Goal: Task Accomplishment & Management: Manage account settings

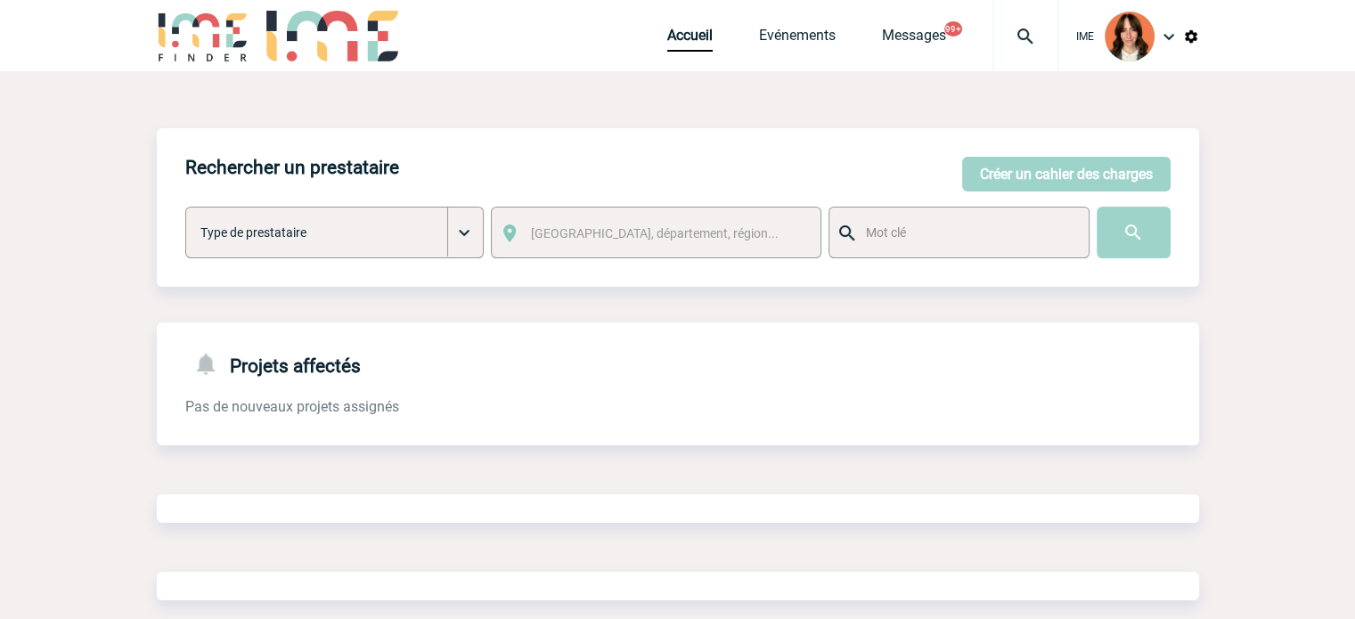
click at [1025, 27] on img at bounding box center [1026, 36] width 64 height 21
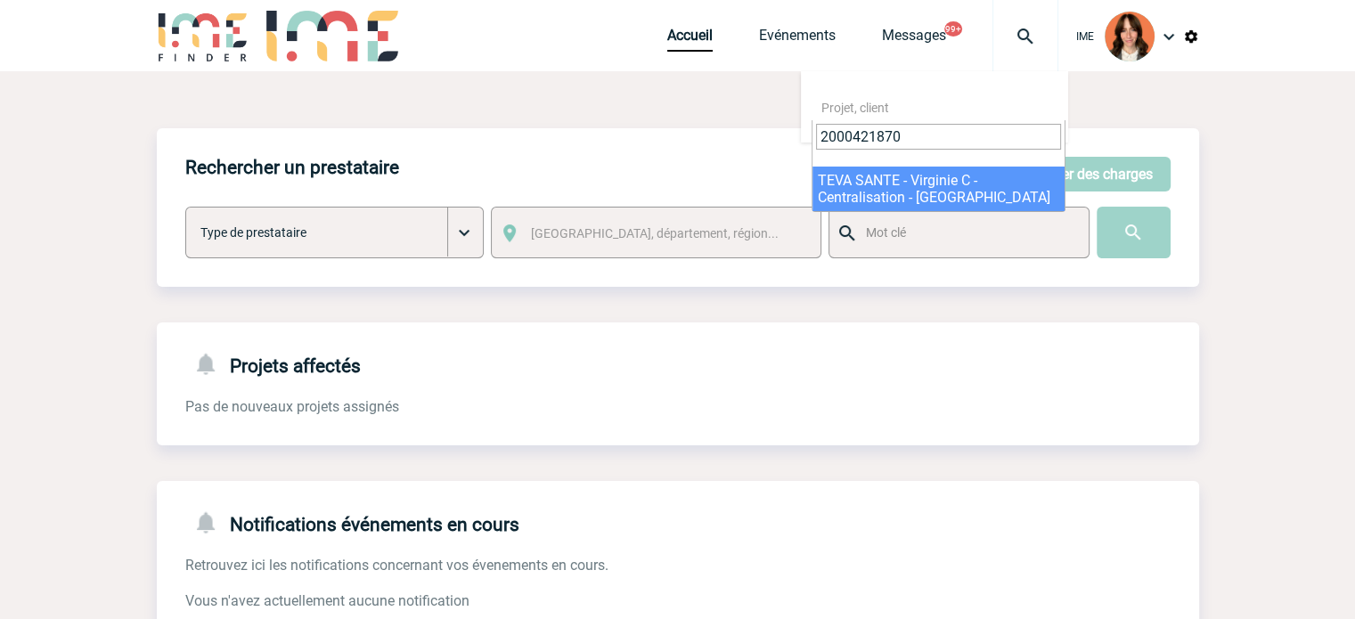
type input "2000421870"
select select "21371"
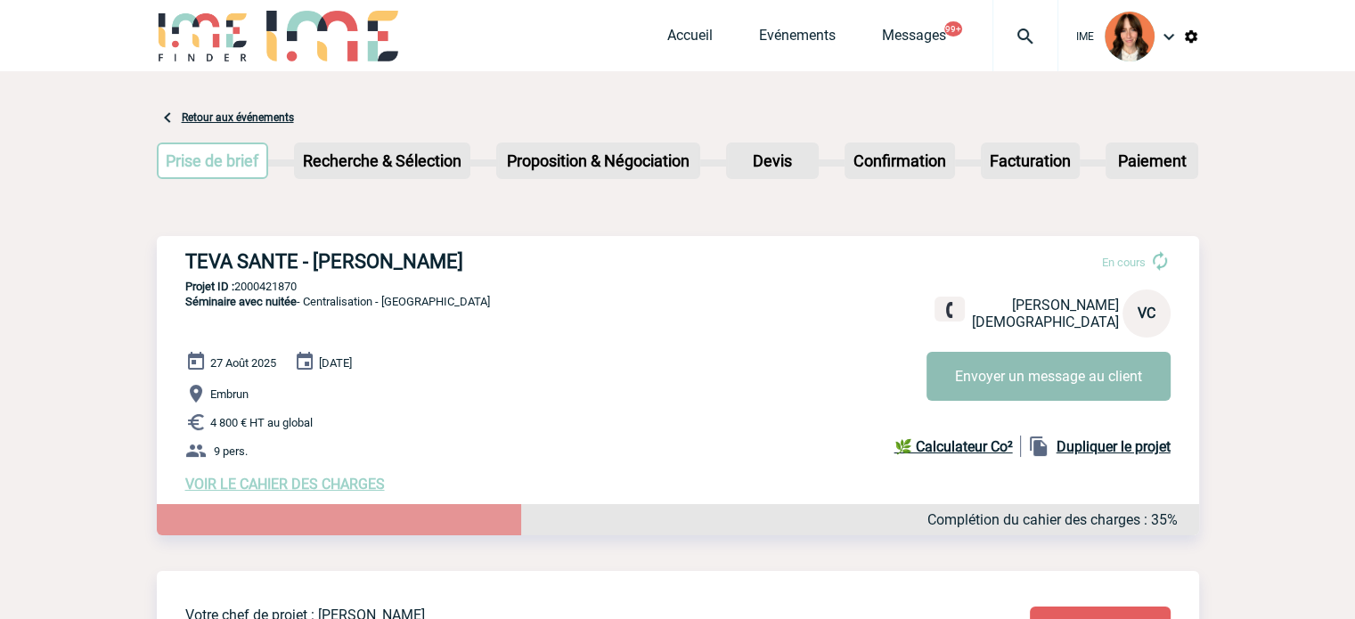
click at [998, 379] on button "Envoyer un message au client" at bounding box center [1049, 376] width 244 height 49
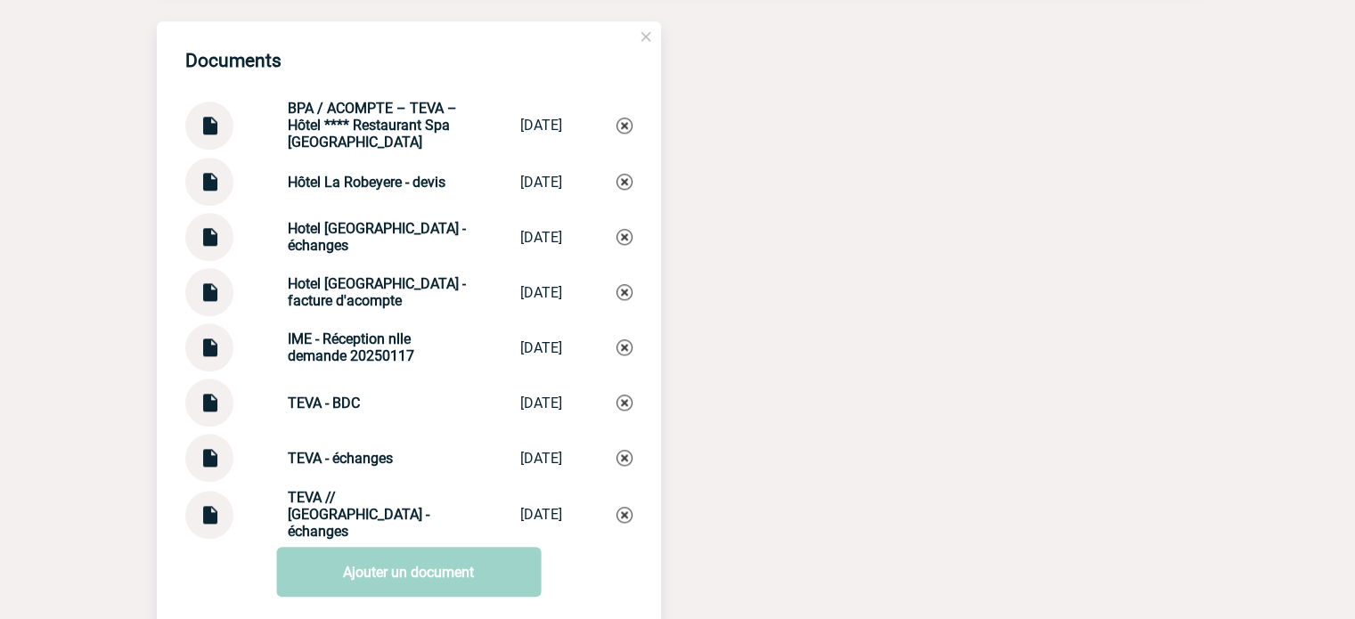
scroll to position [1854, 0]
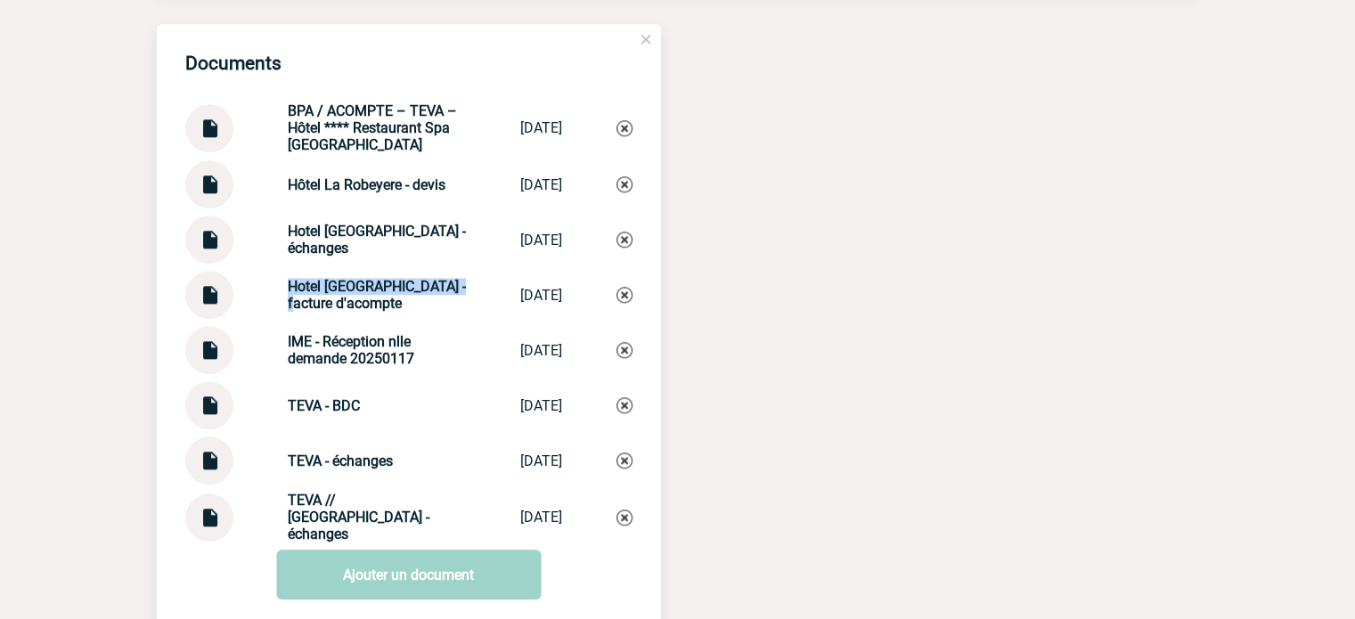
drag, startPoint x: 277, startPoint y: 298, endPoint x: 462, endPoint y: 299, distance: 185.3
click at [462, 299] on div "Hotel La Robeyere - facture d'acompte Hotel La Robeye... 03/02/2025" at bounding box center [408, 295] width 447 height 48
copy strong "Hotel [GEOGRAPHIC_DATA] - facture"
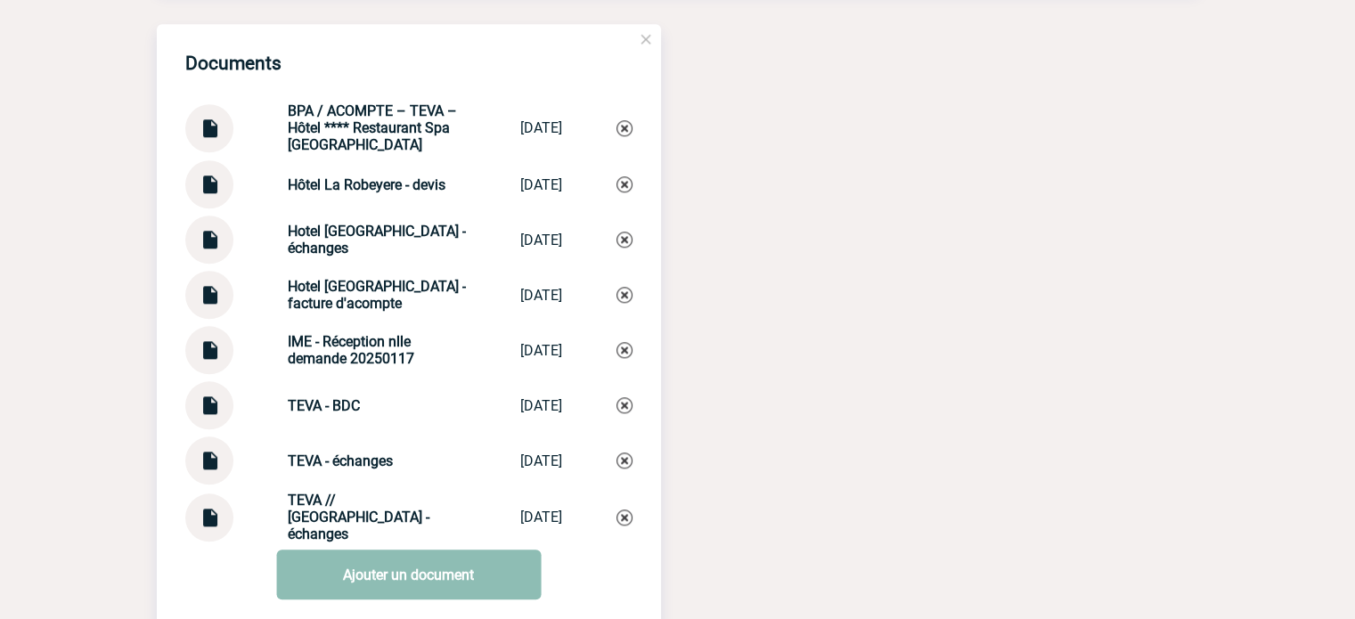
click at [409, 563] on link "Ajouter un document" at bounding box center [408, 575] width 265 height 50
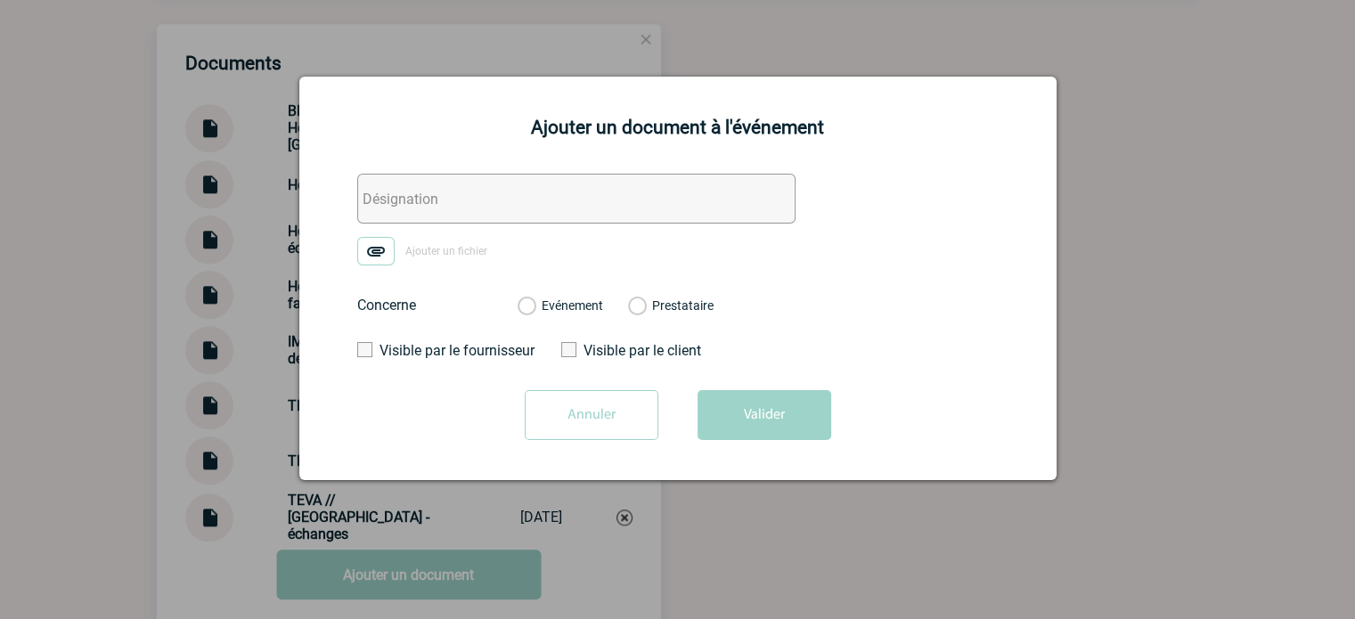
click at [364, 213] on input "text" at bounding box center [576, 199] width 438 height 50
paste input "Hotel [GEOGRAPHIC_DATA] - facture"
type input "Hotel [GEOGRAPHIC_DATA] - facture"
click at [374, 249] on img at bounding box center [375, 251] width 37 height 29
click at [0, 0] on input "Ajouter un fichier" at bounding box center [0, 0] width 0 height 0
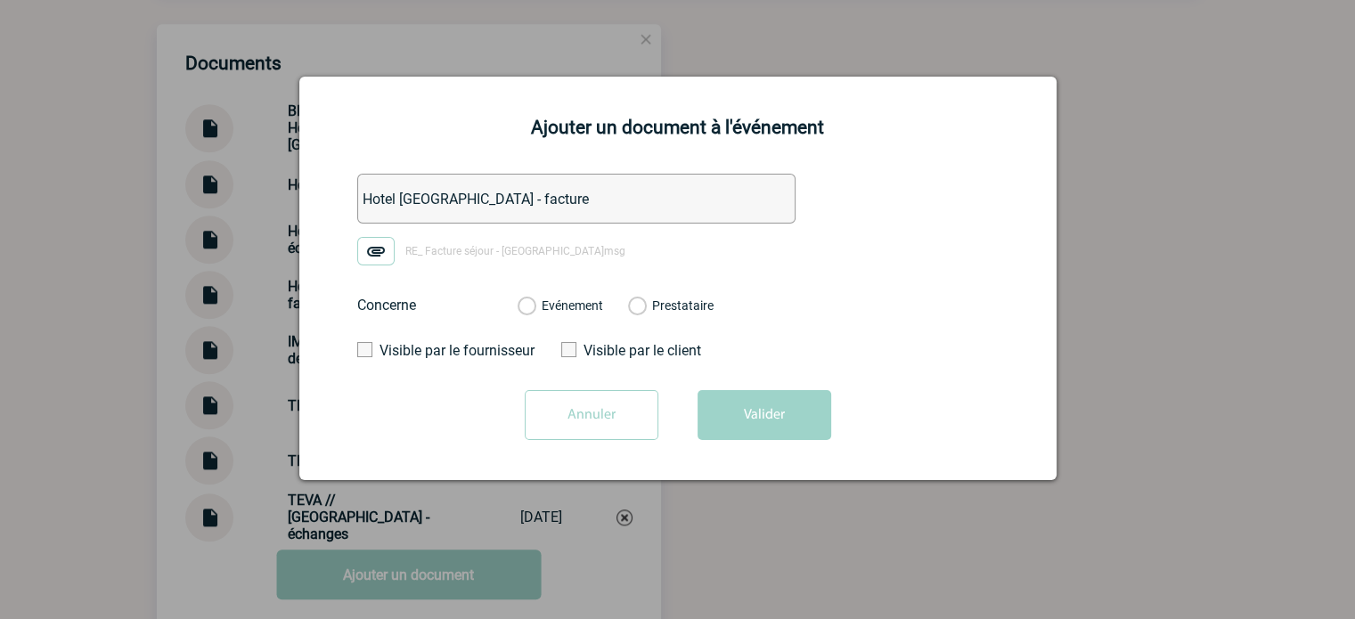
click at [535, 307] on label "Evénement" at bounding box center [526, 306] width 17 height 16
click at [0, 0] on input "Evénement" at bounding box center [0, 0] width 0 height 0
click at [770, 414] on button "Valider" at bounding box center [765, 415] width 134 height 50
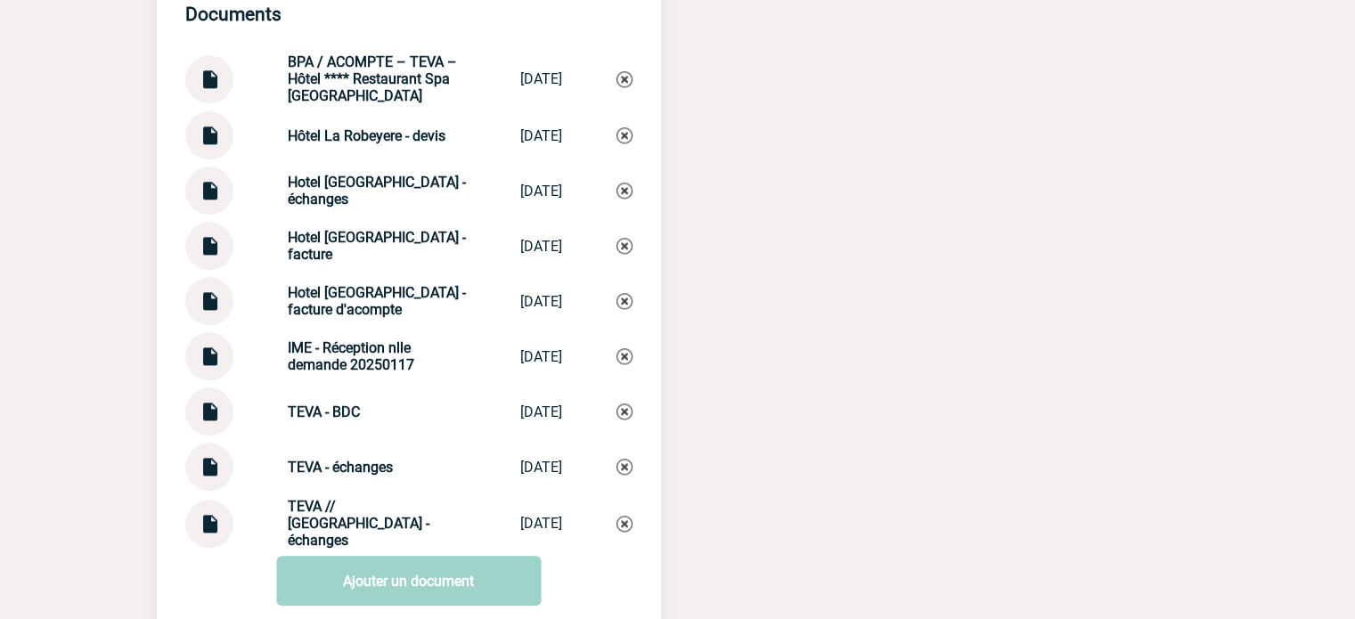
scroll to position [1943, 0]
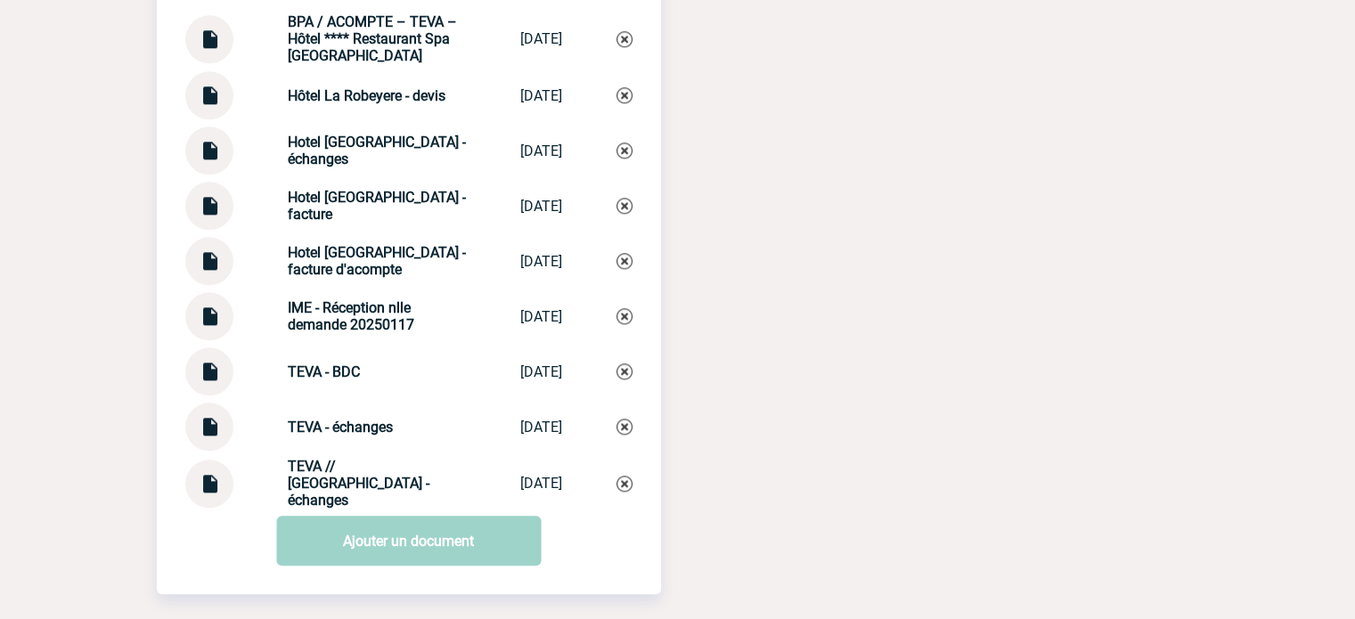
click at [208, 434] on img at bounding box center [209, 420] width 23 height 35
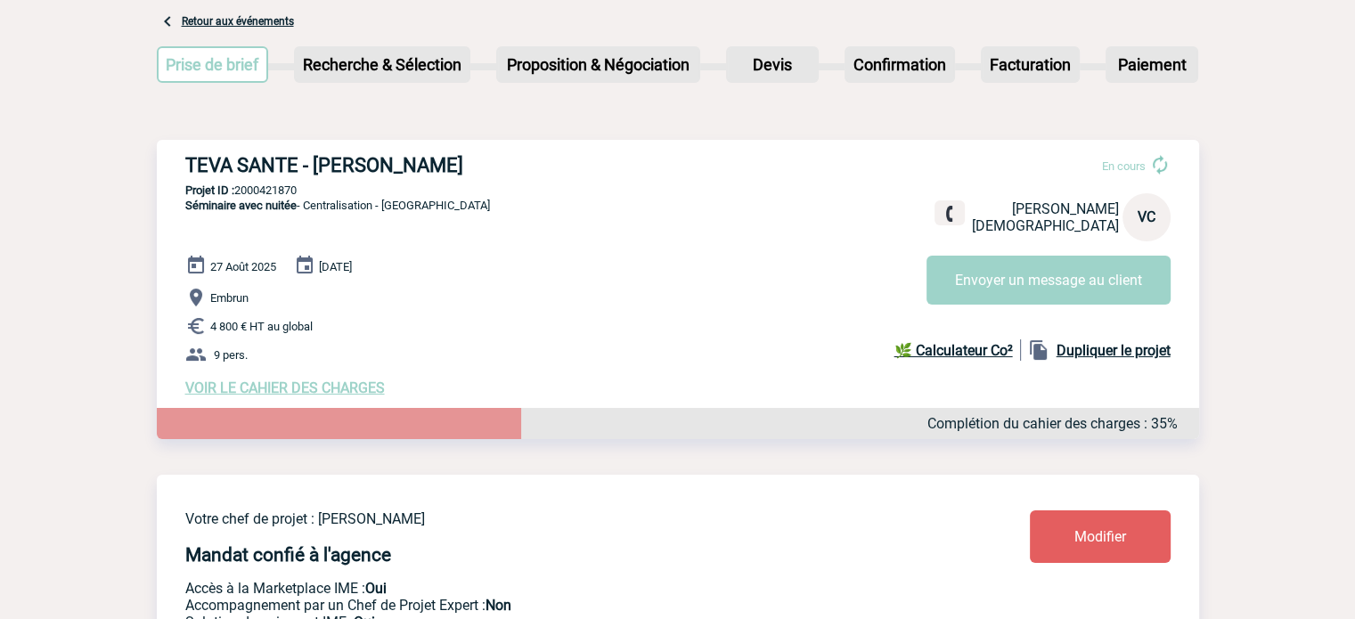
scroll to position [72, 0]
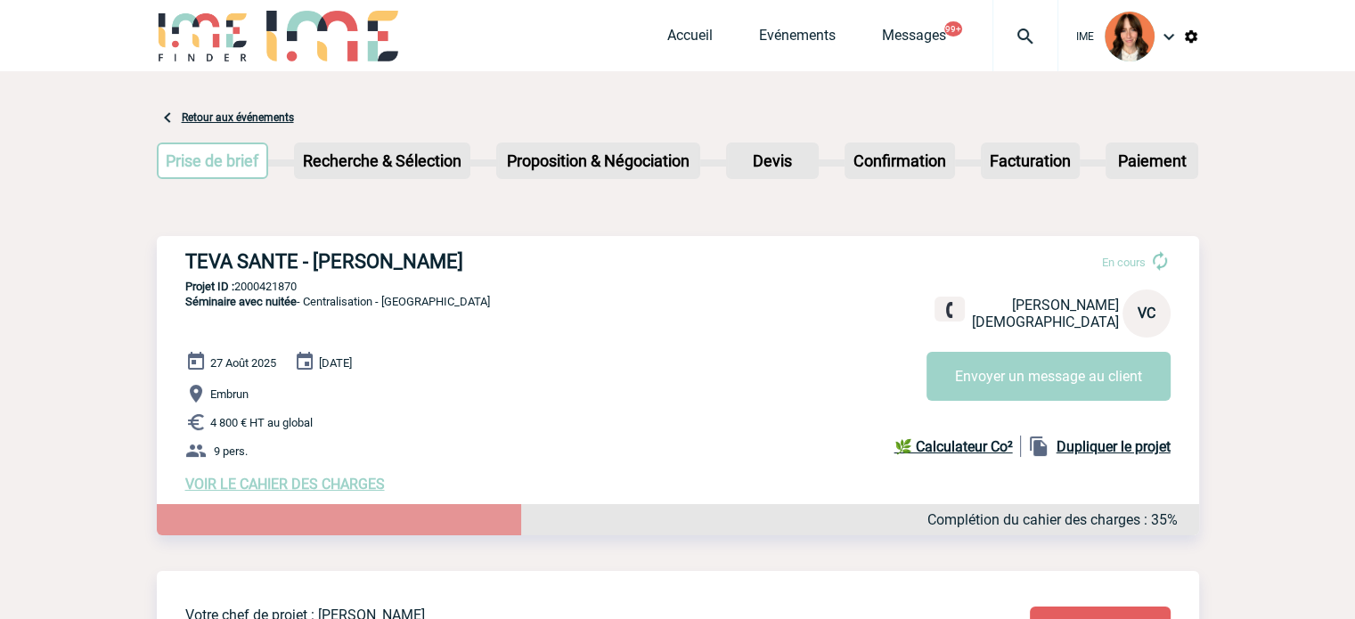
click at [1058, 42] on div at bounding box center [1026, 35] width 66 height 71
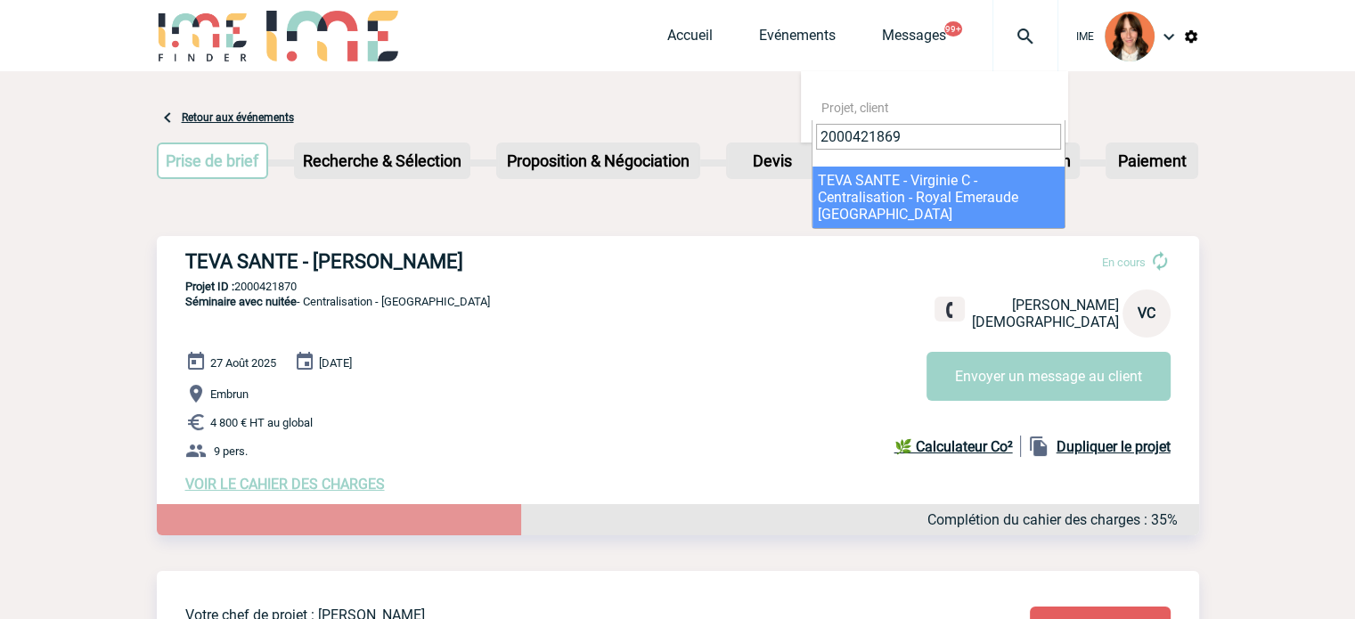
drag, startPoint x: 922, startPoint y: 181, endPoint x: 929, endPoint y: 17, distance: 164.1
select select "21370"
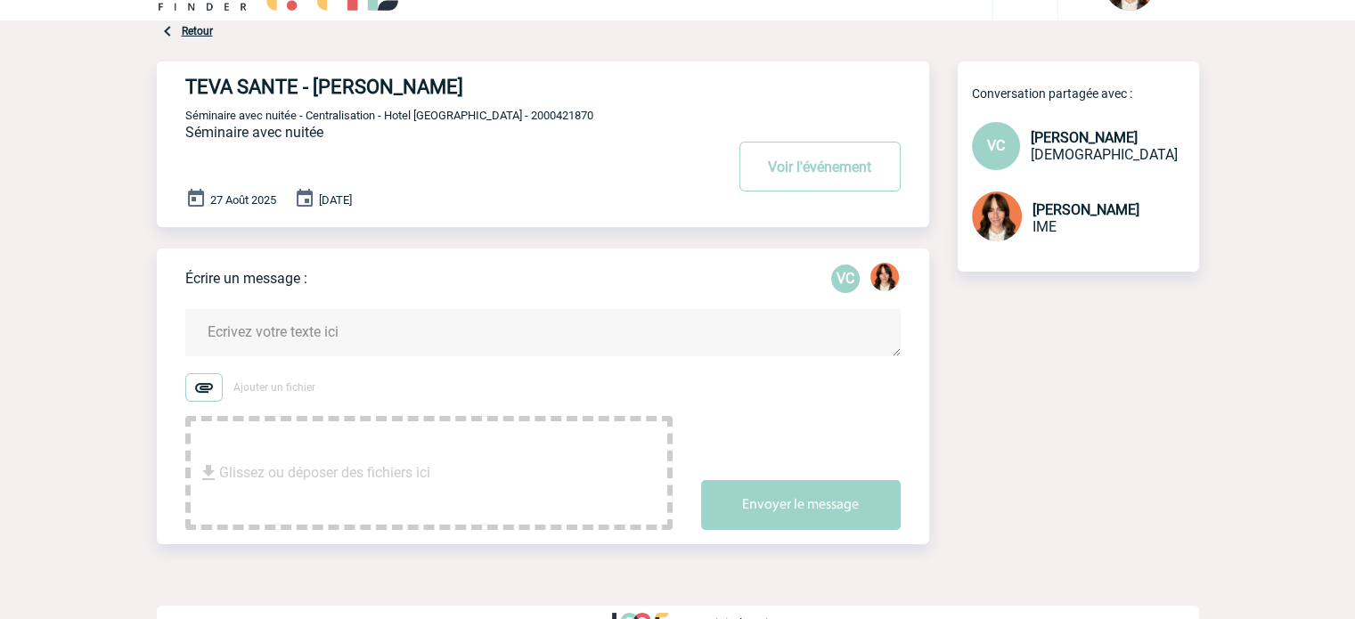
scroll to position [90, 0]
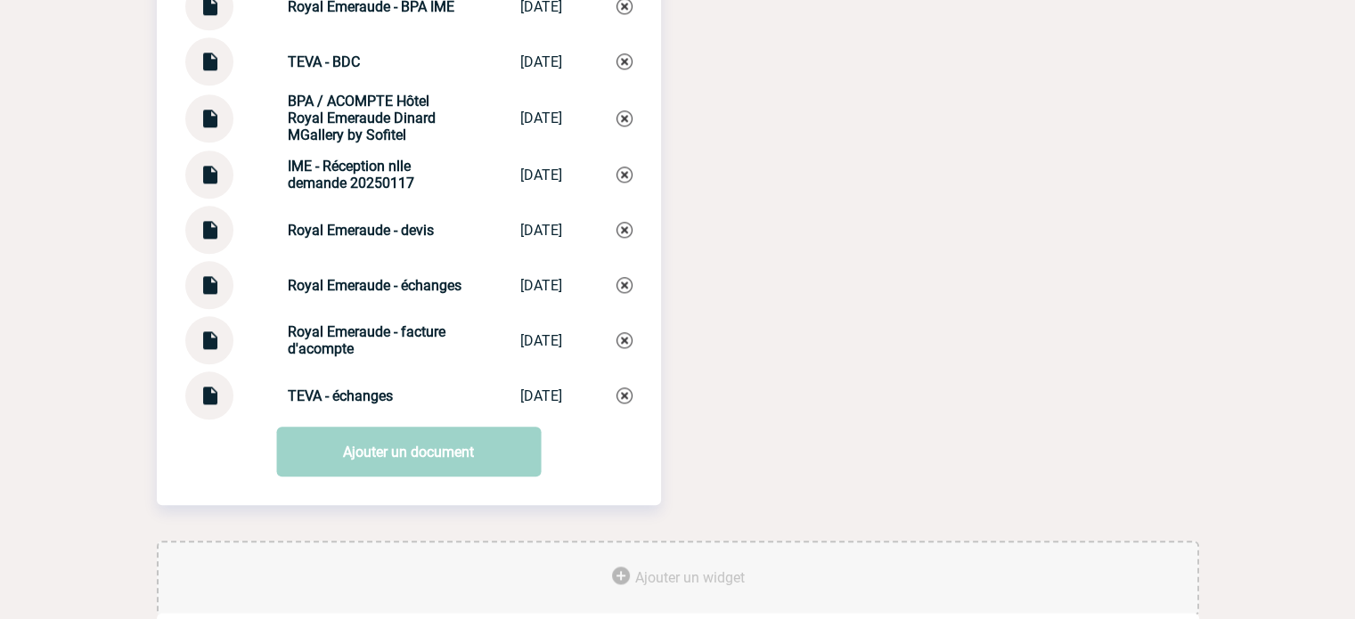
scroll to position [1943, 0]
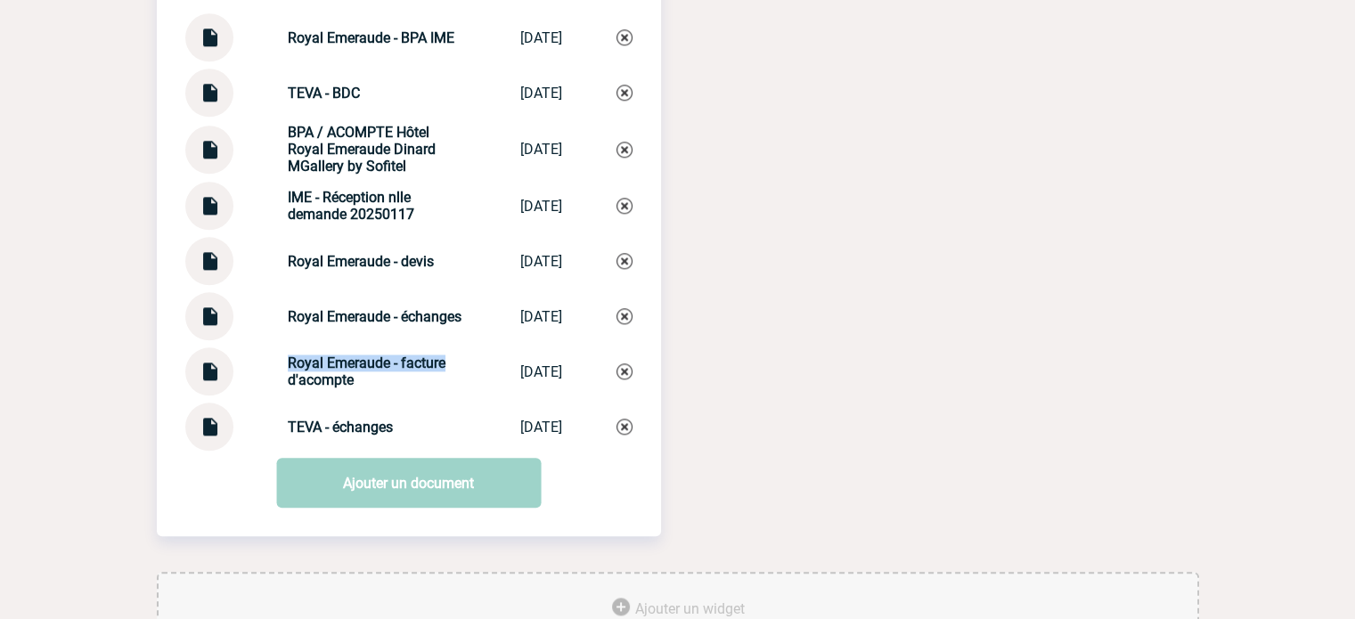
drag, startPoint x: 424, startPoint y: 371, endPoint x: 446, endPoint y: 371, distance: 21.4
click at [446, 371] on div "Royal Emeraude - facture d'acompte Royal Emeraude ... 23/01/2025" at bounding box center [408, 372] width 447 height 48
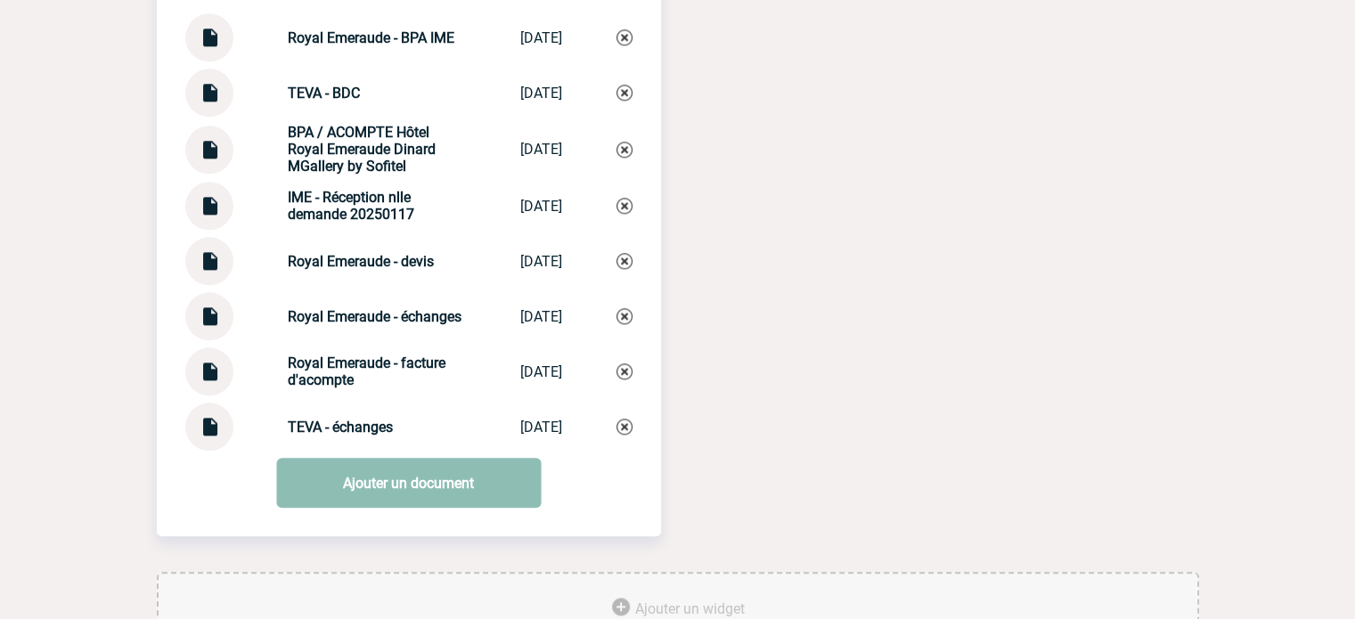
click at [393, 491] on link "Ajouter un document" at bounding box center [408, 483] width 265 height 50
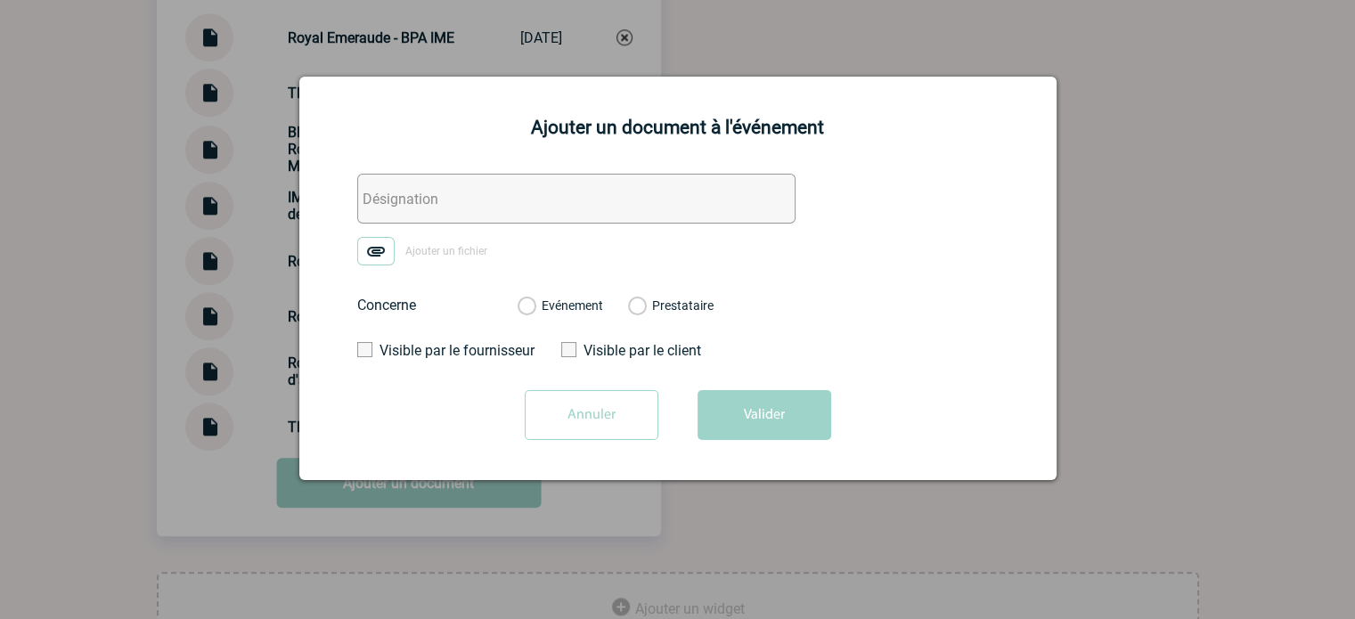
drag, startPoint x: 430, startPoint y: 209, endPoint x: 373, endPoint y: 258, distance: 74.6
click at [430, 209] on input "text" at bounding box center [576, 199] width 438 height 50
paste input "Royal Emeraude - facture"
type input "Royal Emeraude - facture"
click at [372, 259] on img at bounding box center [375, 251] width 37 height 29
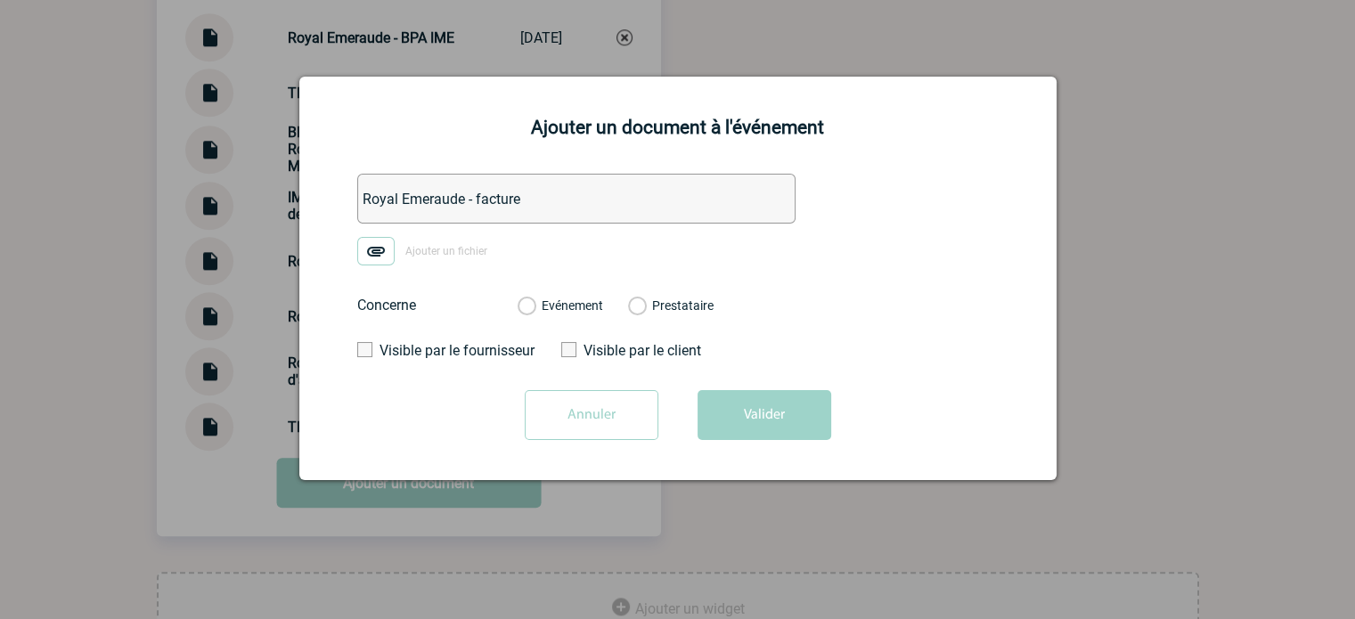
click at [0, 0] on input "Ajouter un fichier" at bounding box center [0, 0] width 0 height 0
drag, startPoint x: 552, startPoint y: 305, endPoint x: 617, endPoint y: 334, distance: 71.4
click at [535, 305] on label "Evénement" at bounding box center [526, 306] width 17 height 16
click at [0, 0] on input "Evénement" at bounding box center [0, 0] width 0 height 0
click at [749, 408] on button "Valider" at bounding box center [765, 415] width 134 height 50
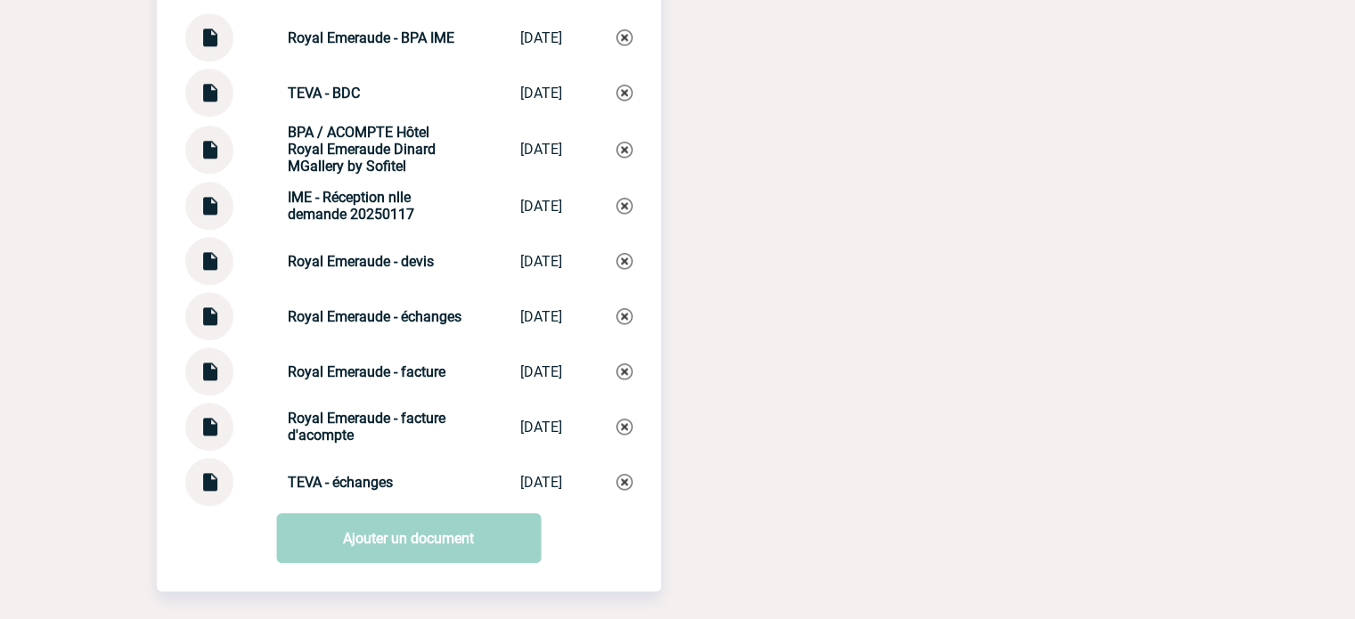
click at [211, 493] on img at bounding box center [209, 475] width 23 height 35
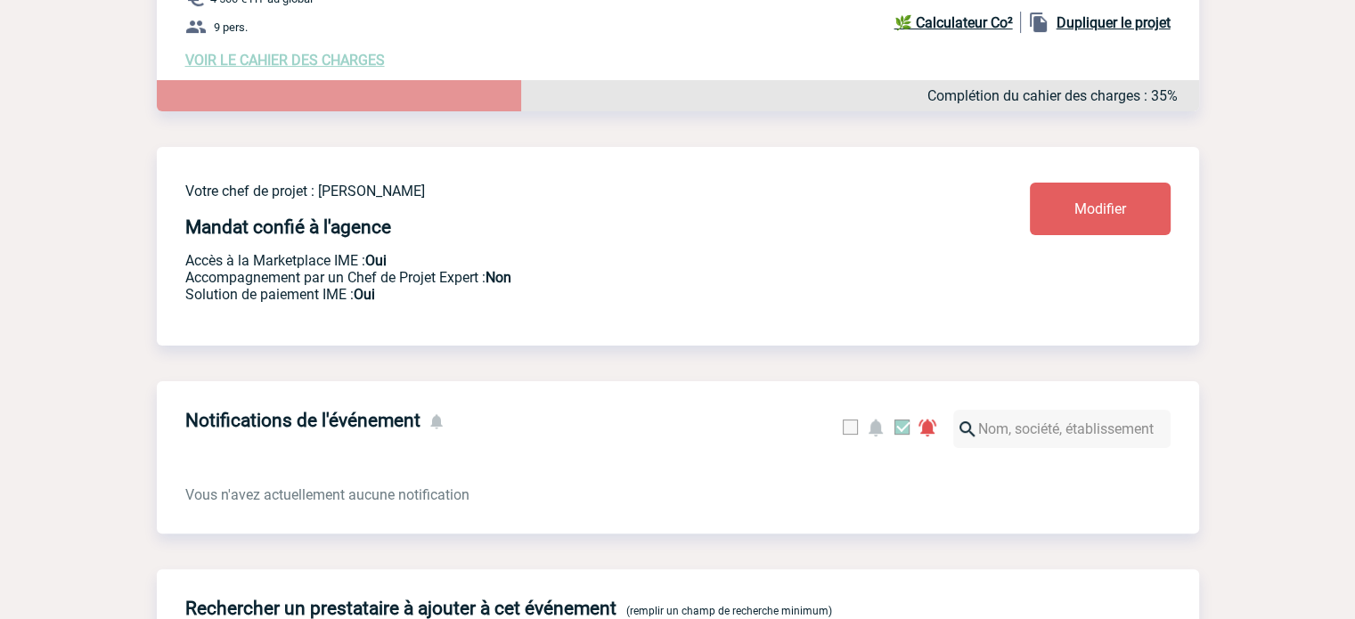
scroll to position [0, 0]
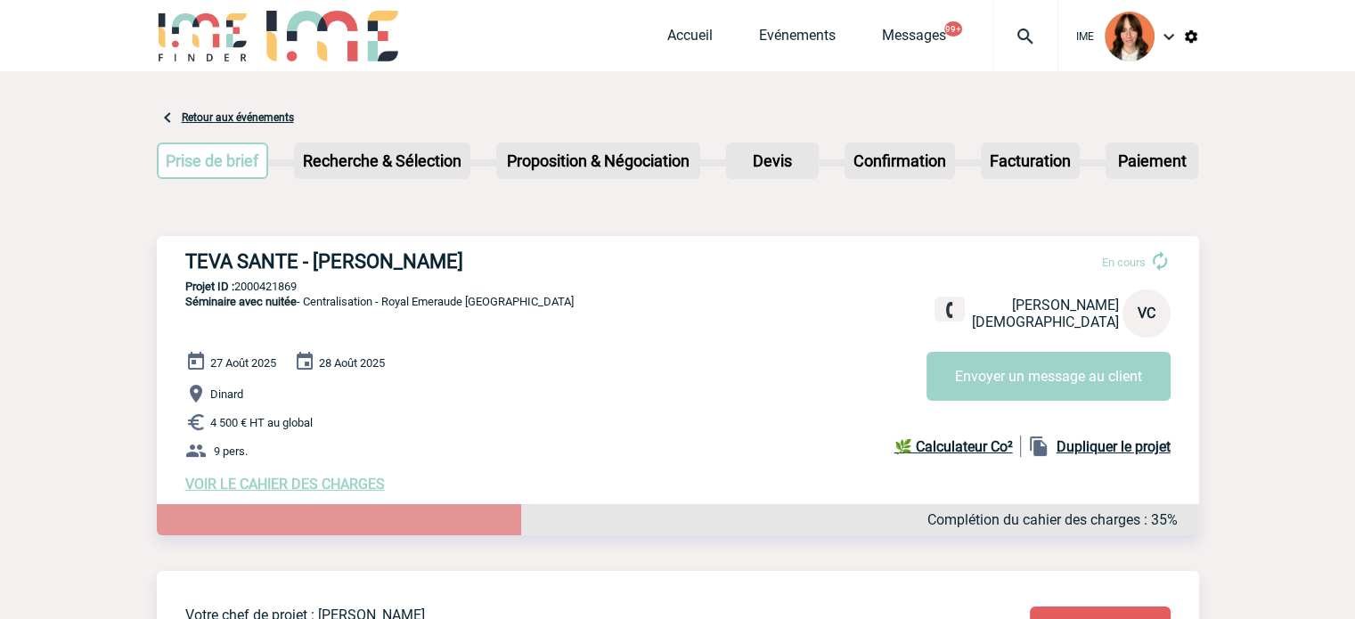
click at [274, 287] on p "Projet ID : 2000421869" at bounding box center [678, 286] width 1043 height 13
copy p "2000421869"
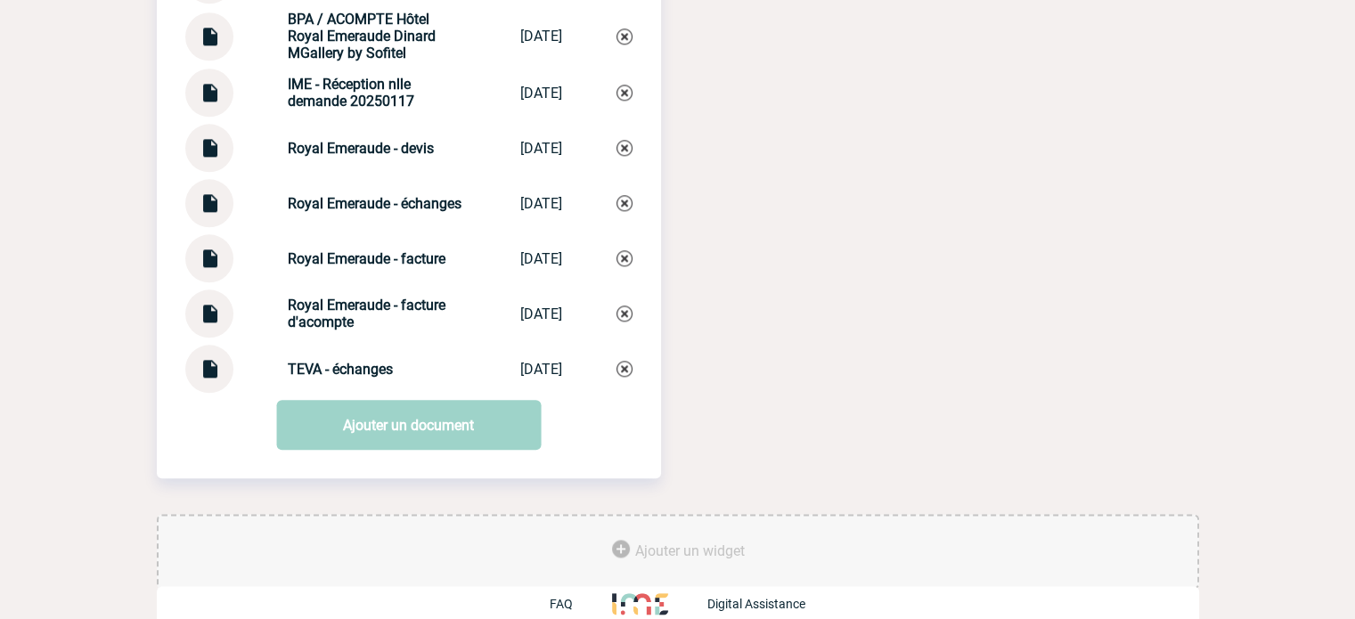
scroll to position [2089, 0]
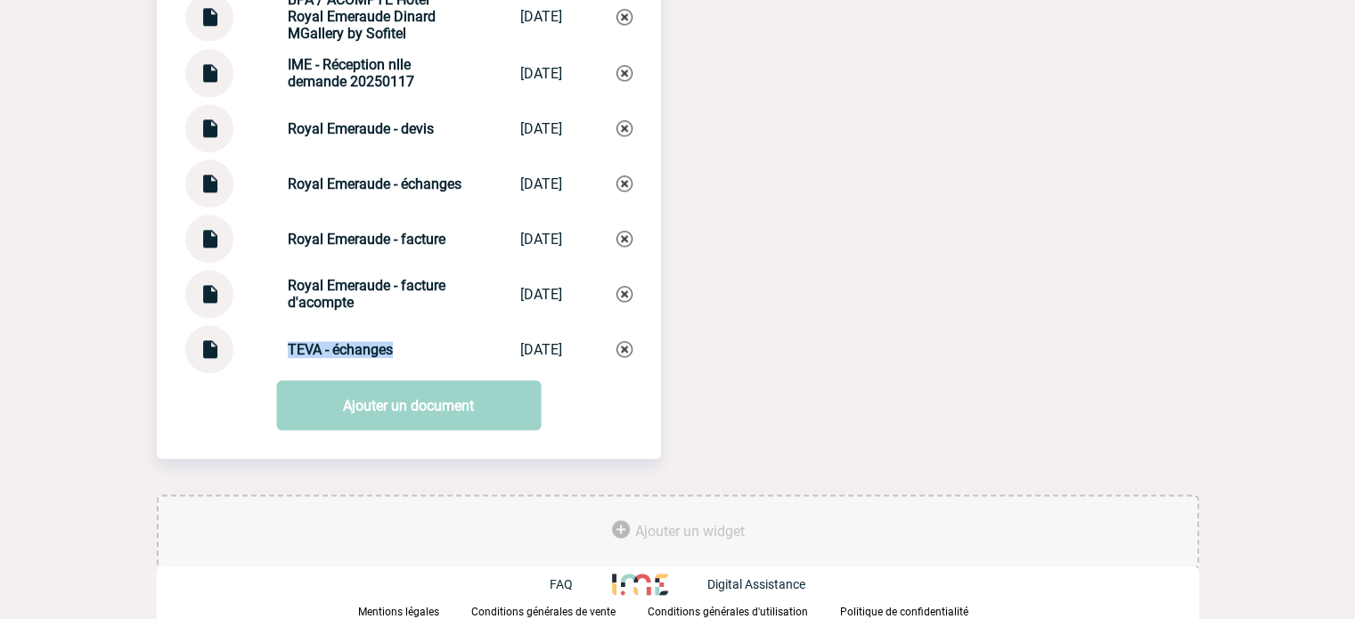
drag, startPoint x: 260, startPoint y: 348, endPoint x: 441, endPoint y: 348, distance: 180.9
click at [441, 348] on div "TEVA - échanges TEVA - échanges 24/01/2025" at bounding box center [408, 349] width 447 height 48
copy strong "TEVA - échanges"
click at [624, 351] on img at bounding box center [625, 349] width 16 height 16
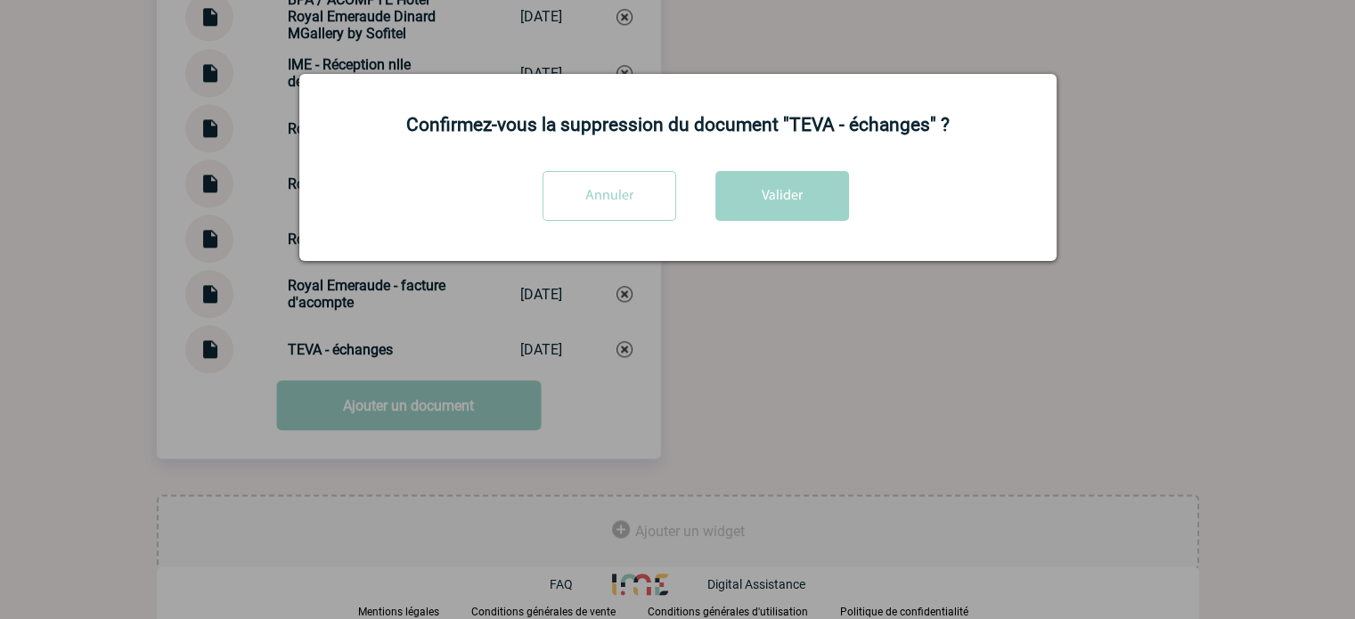
click at [789, 229] on div "Annuler Valider" at bounding box center [678, 202] width 713 height 63
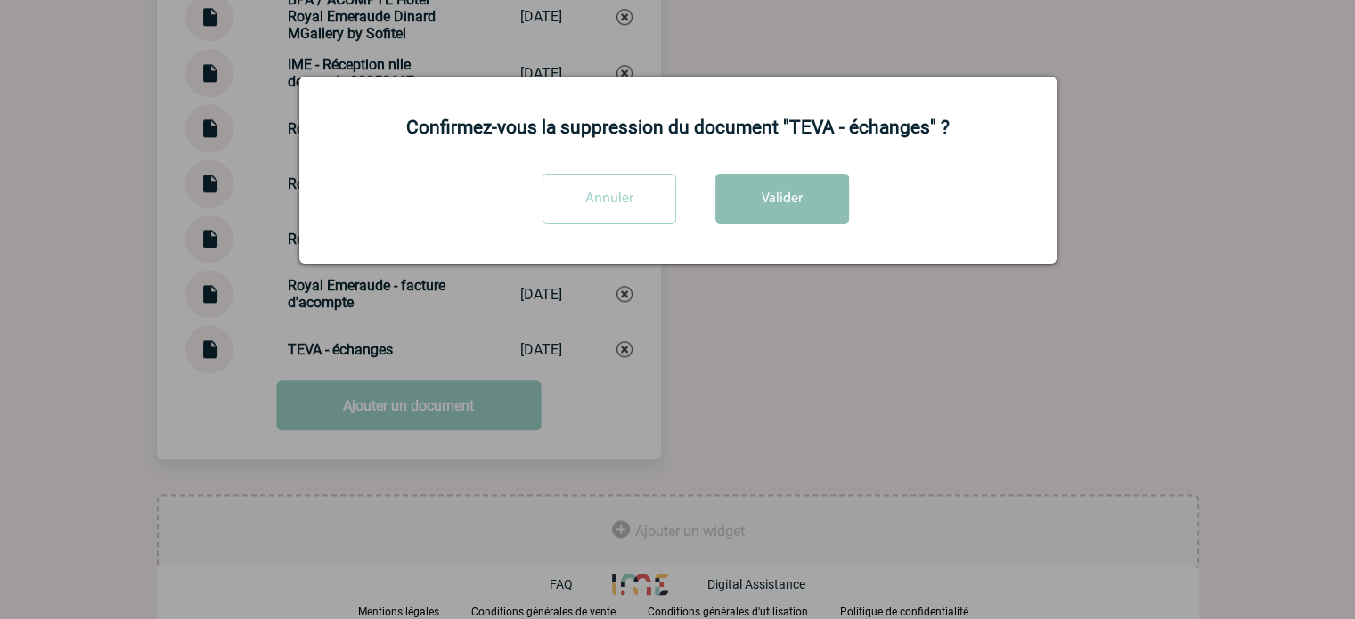
click at [789, 213] on button "Valider" at bounding box center [783, 199] width 134 height 50
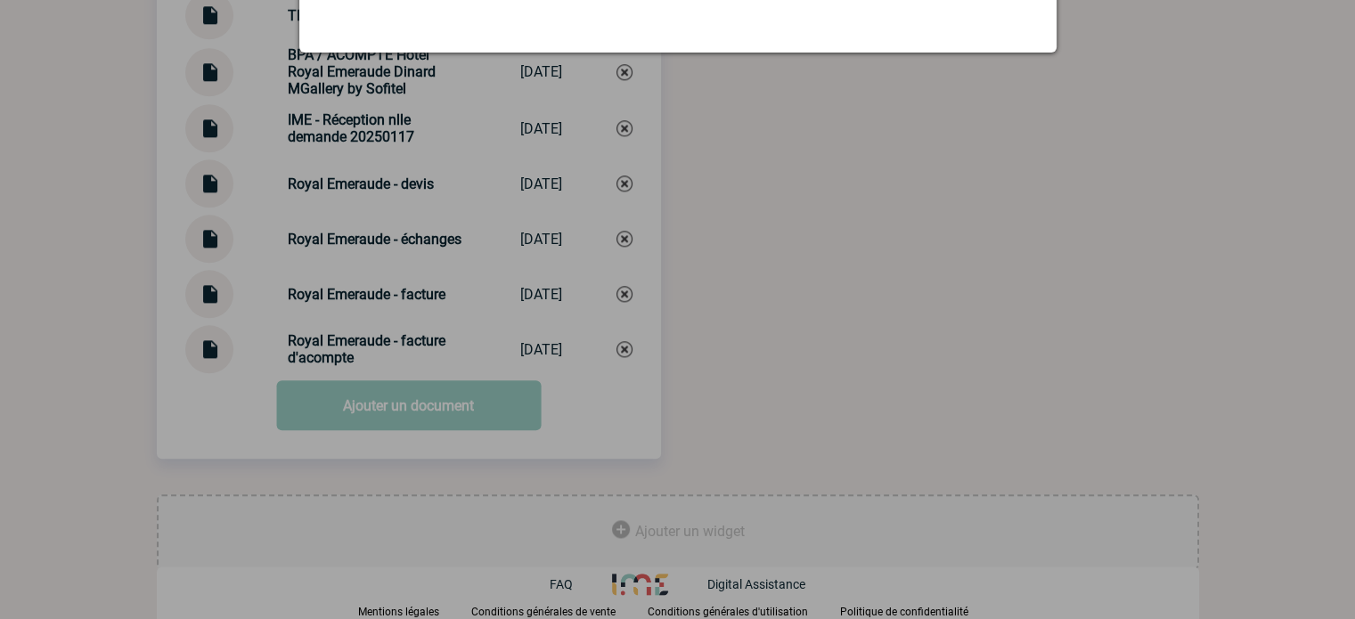
scroll to position [2032, 0]
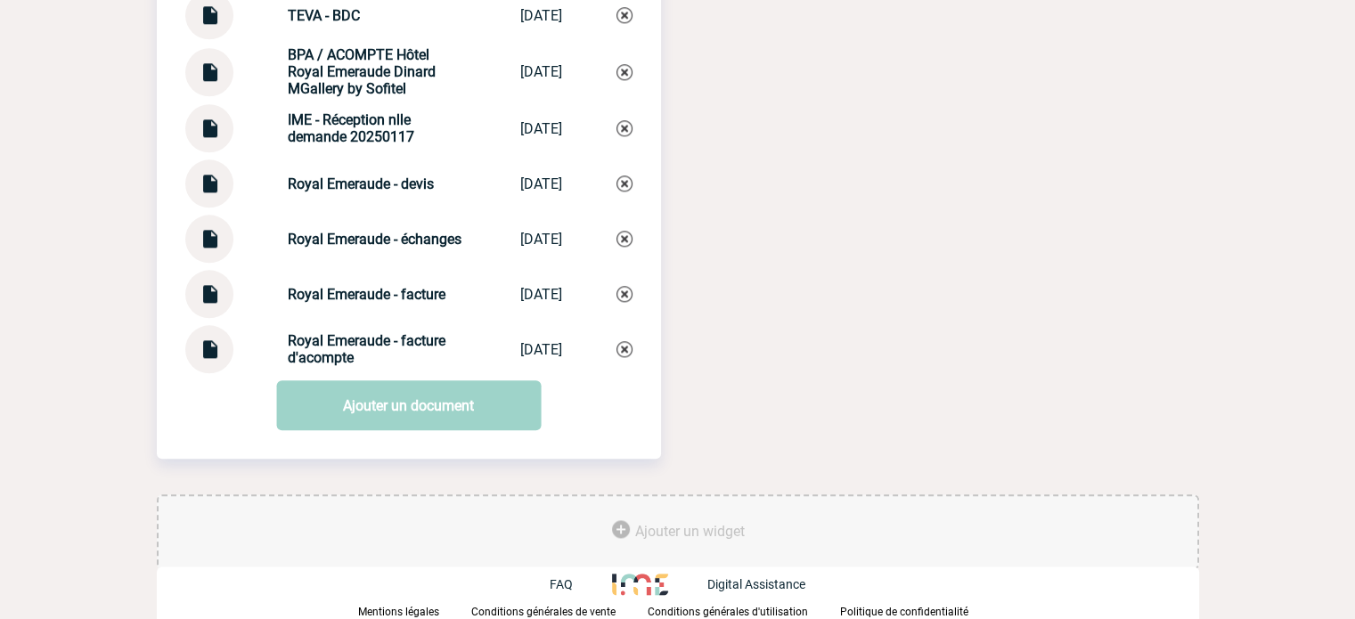
click at [410, 408] on link "Ajouter un document" at bounding box center [408, 405] width 265 height 50
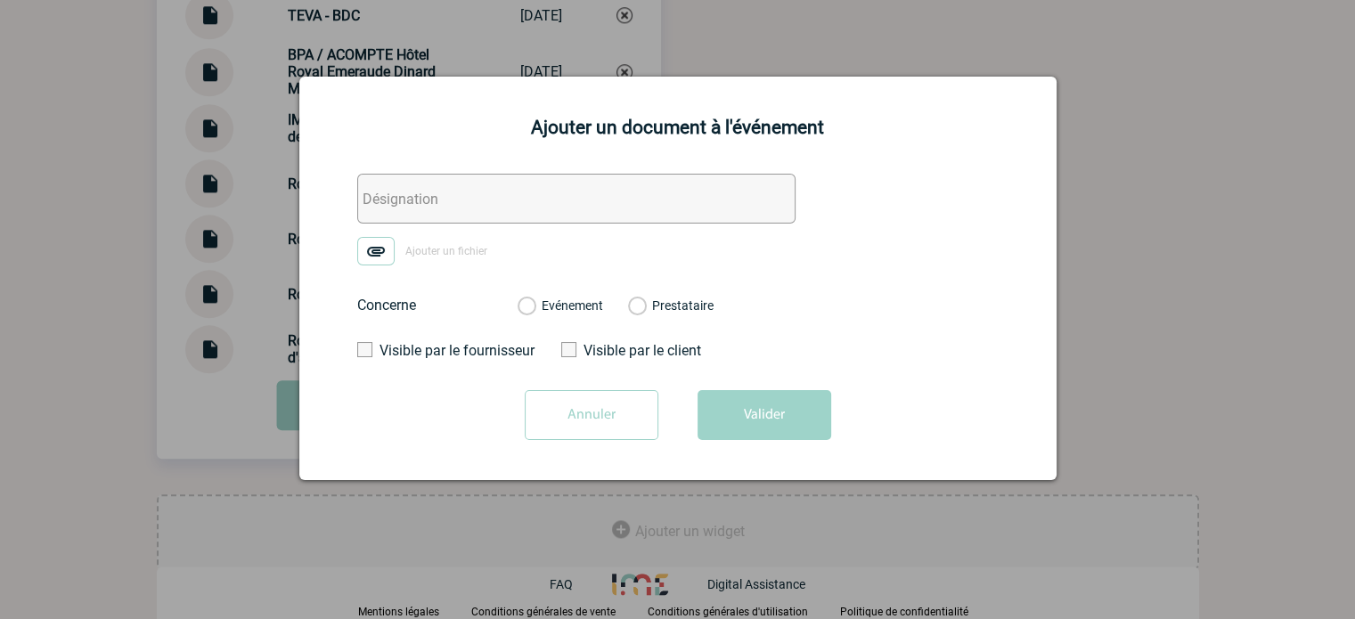
click at [431, 204] on input "text" at bounding box center [576, 199] width 438 height 50
paste input "TEVA - échanges"
type input "TEVA - échanges"
click at [373, 241] on img at bounding box center [375, 251] width 37 height 29
click at [0, 0] on input "Ajouter un fichier" at bounding box center [0, 0] width 0 height 0
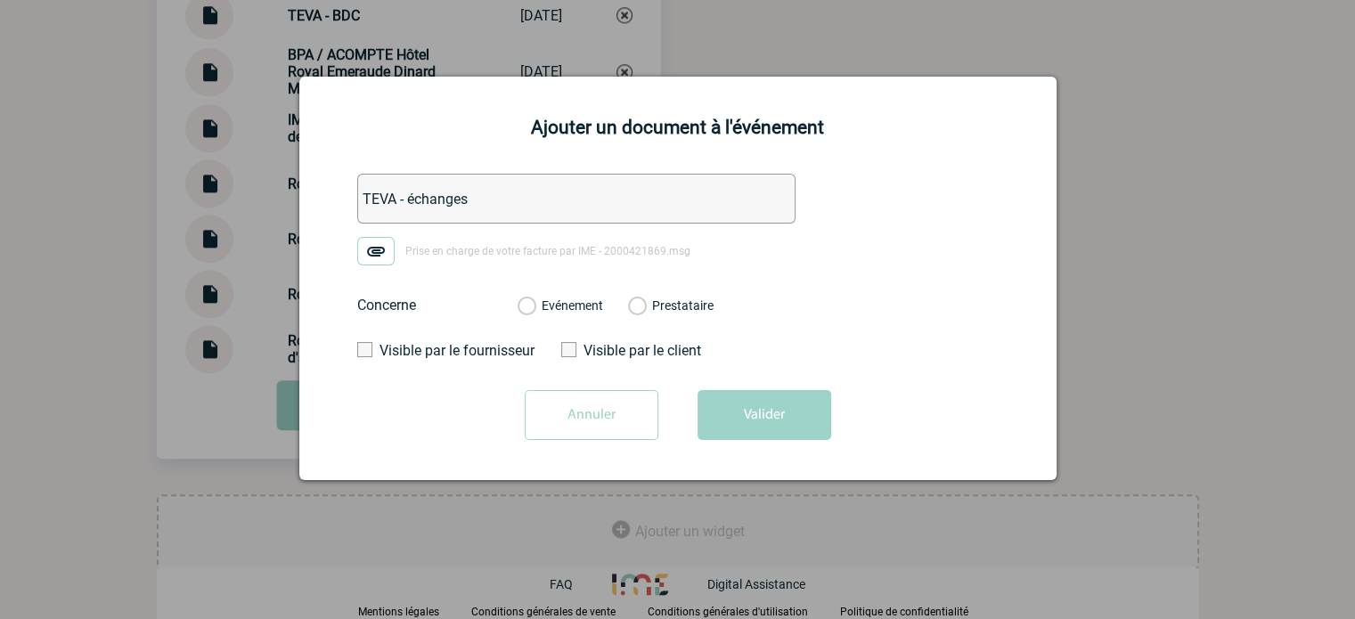
click at [535, 307] on label "Evénement" at bounding box center [526, 306] width 17 height 16
click at [0, 0] on input "Evénement" at bounding box center [0, 0] width 0 height 0
click at [732, 404] on button "Valider" at bounding box center [765, 415] width 134 height 50
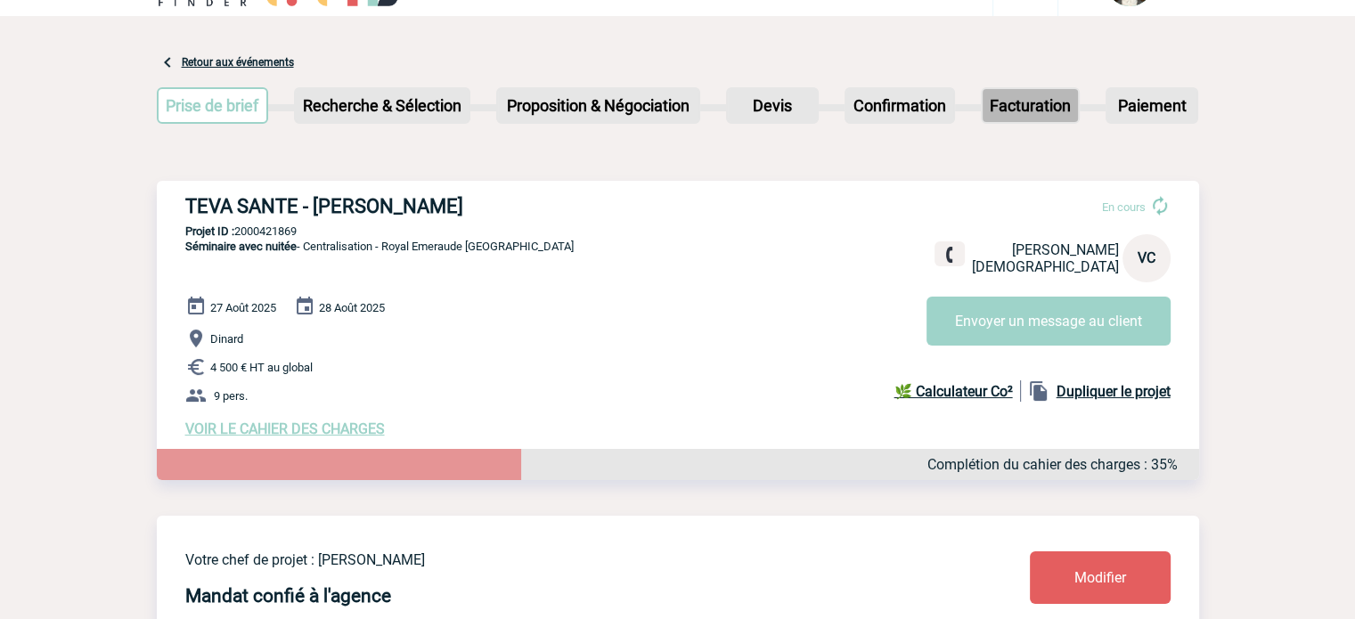
scroll to position [0, 0]
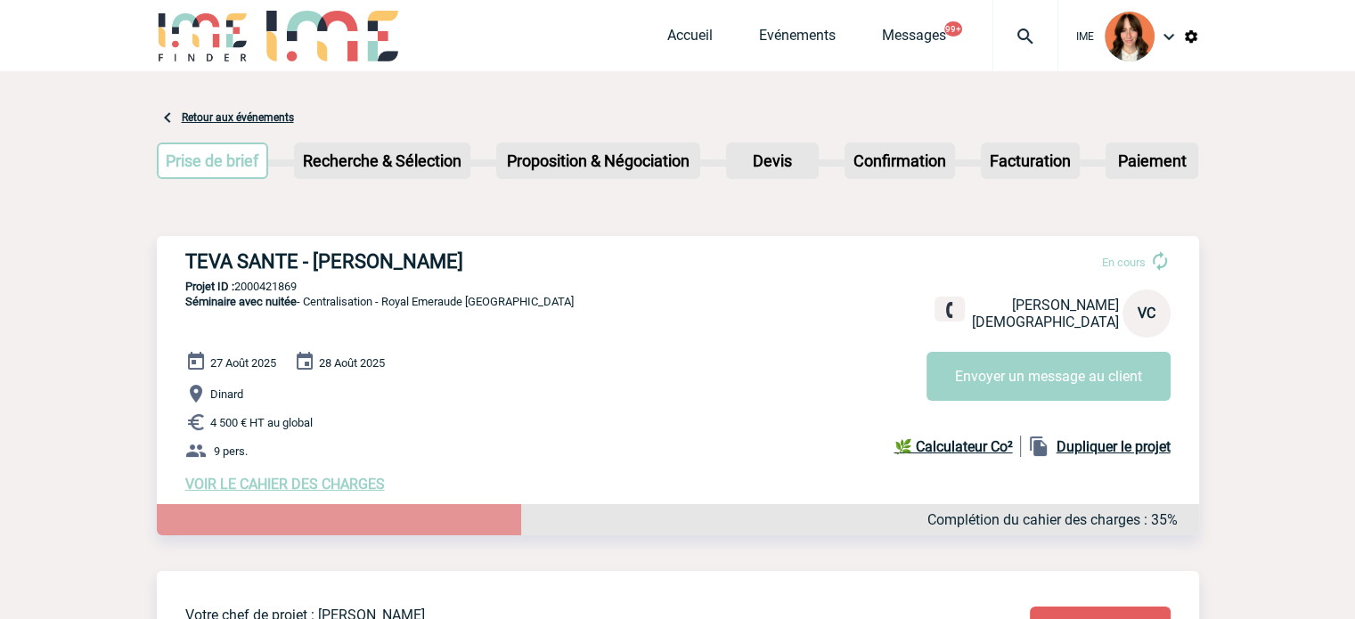
click at [1014, 39] on img at bounding box center [1026, 36] width 64 height 21
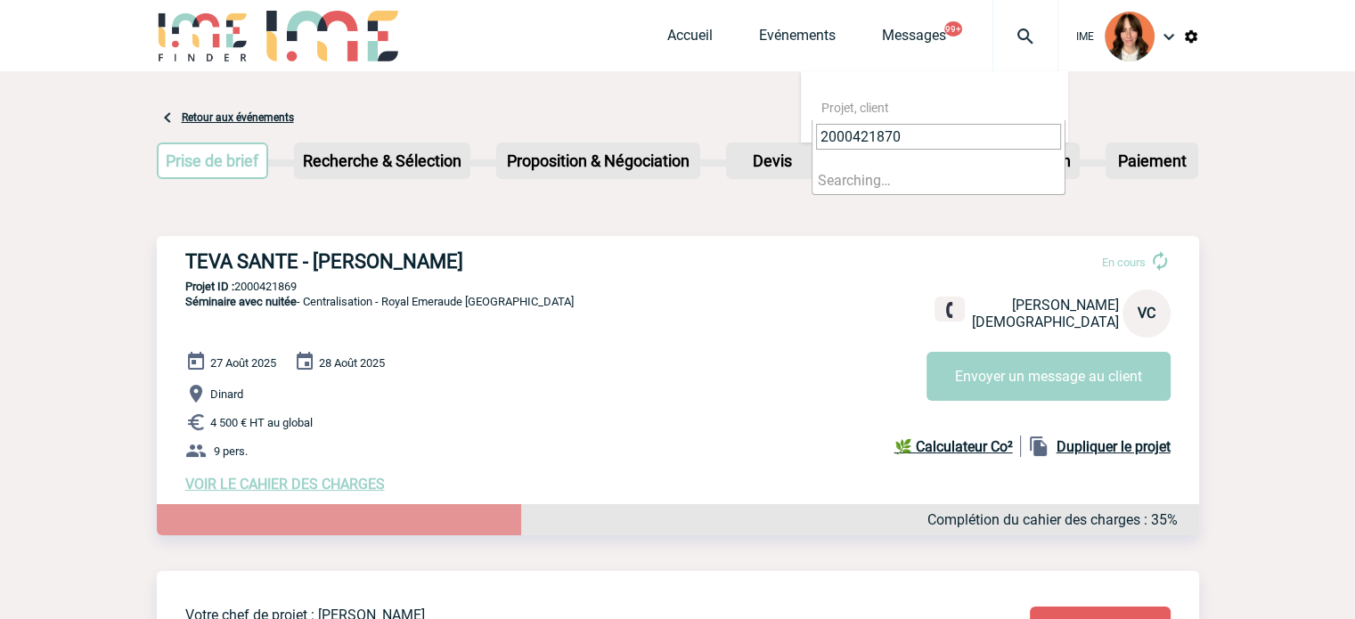
type input "2000421870"
select select "21371"
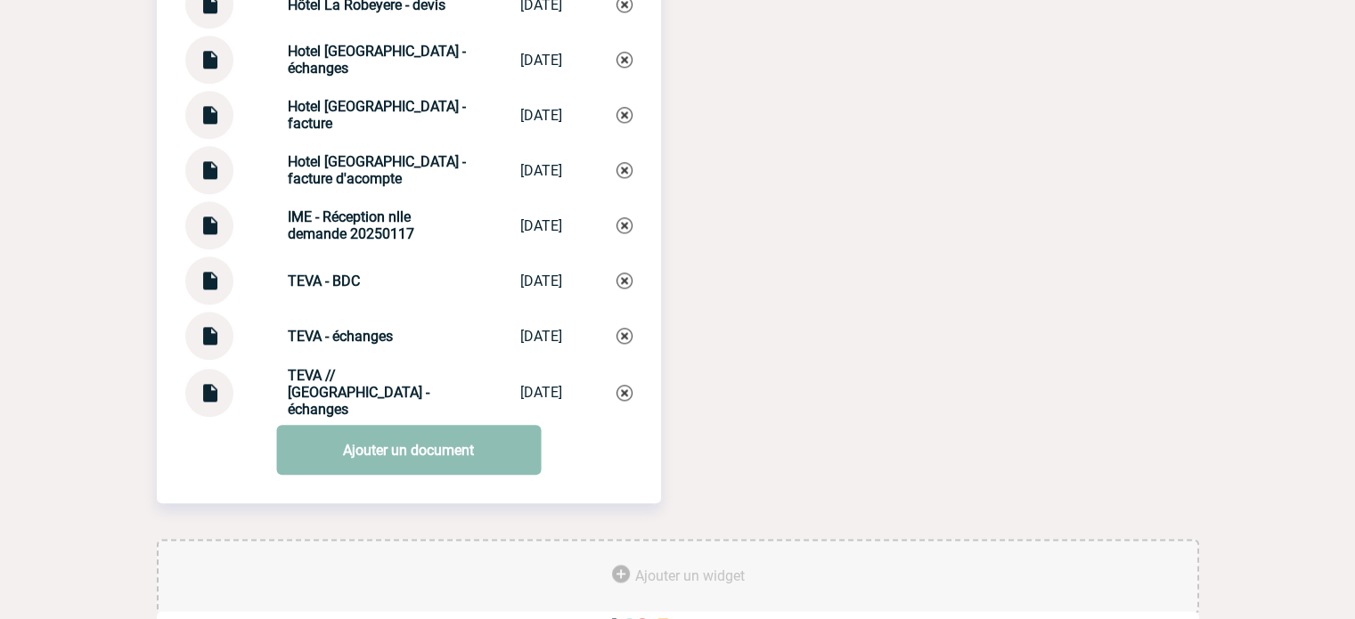
scroll to position [2089, 0]
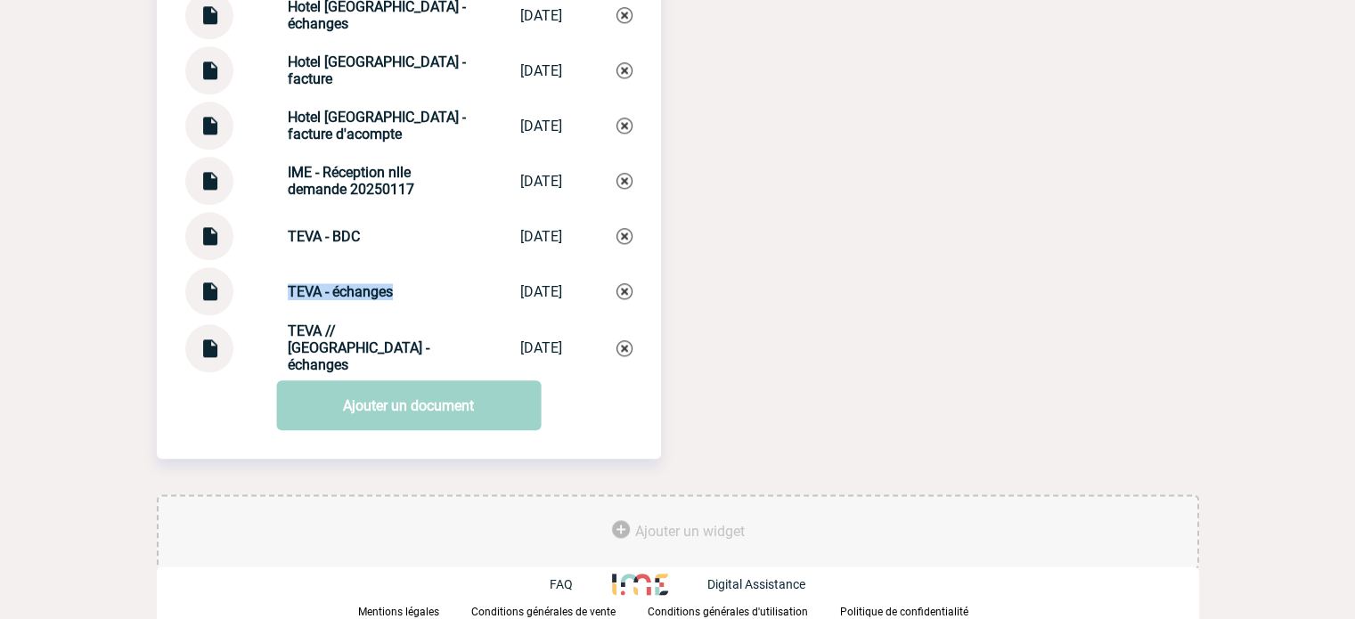
drag, startPoint x: 263, startPoint y: 301, endPoint x: 411, endPoint y: 306, distance: 148.0
click at [411, 306] on div "TEVA - échanges TEVA - échanges [DATE]" at bounding box center [408, 291] width 447 height 48
copy strong "TEVA - échanges"
click at [624, 292] on img at bounding box center [625, 291] width 16 height 16
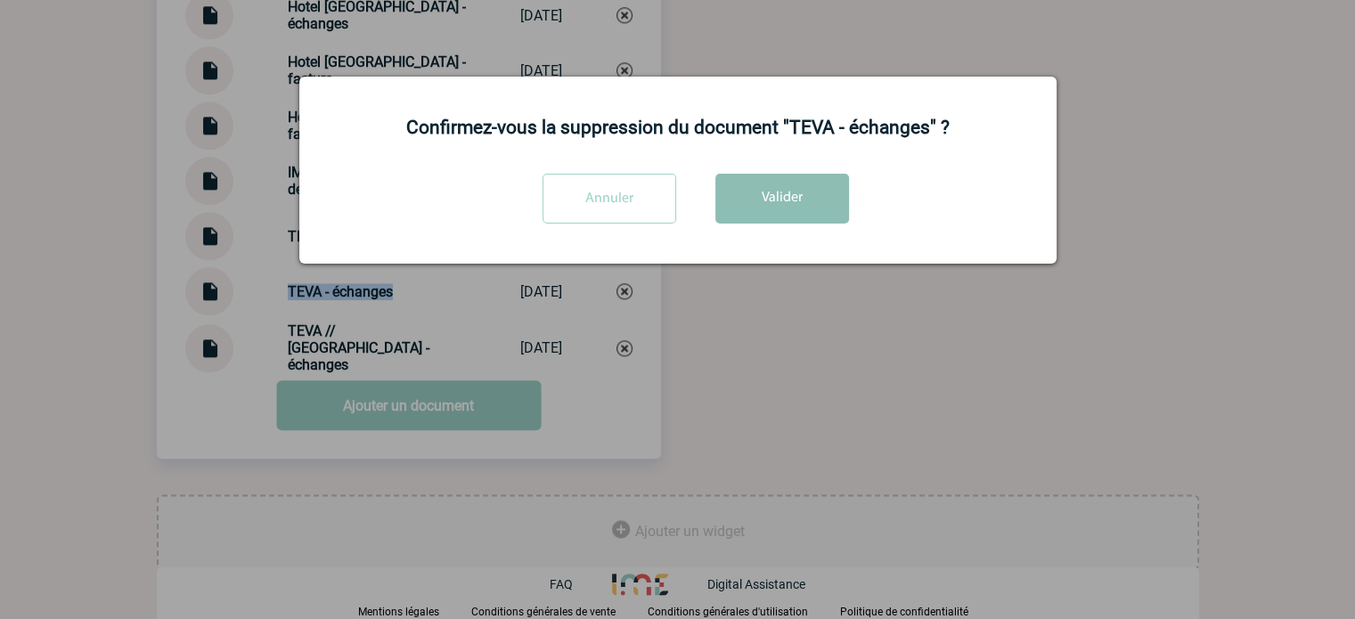
click at [782, 193] on button "Valider" at bounding box center [783, 199] width 134 height 50
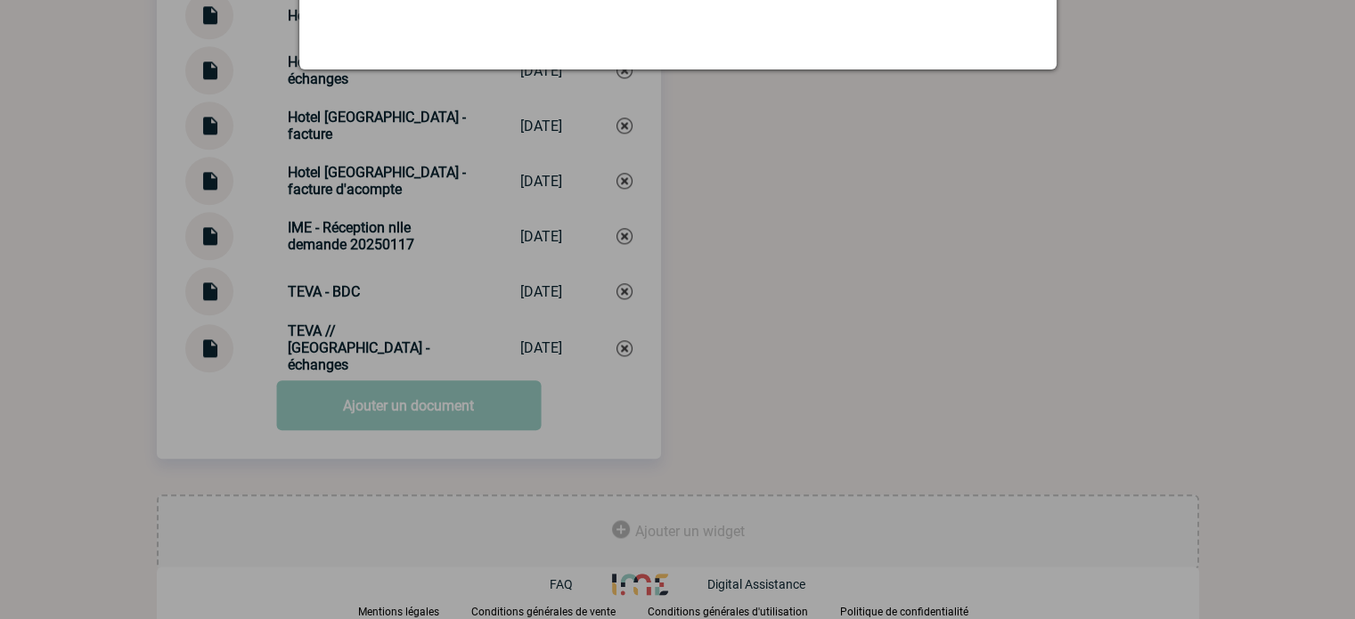
scroll to position [2032, 0]
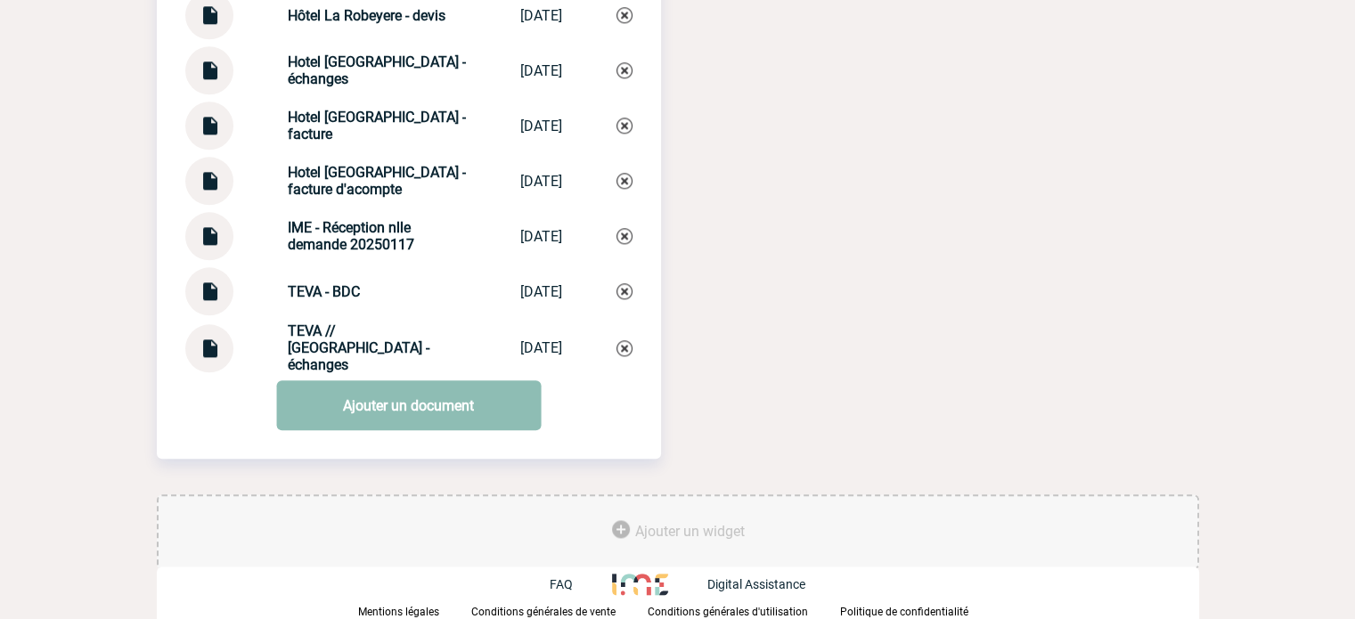
click at [357, 405] on link "Ajouter un document" at bounding box center [408, 405] width 265 height 50
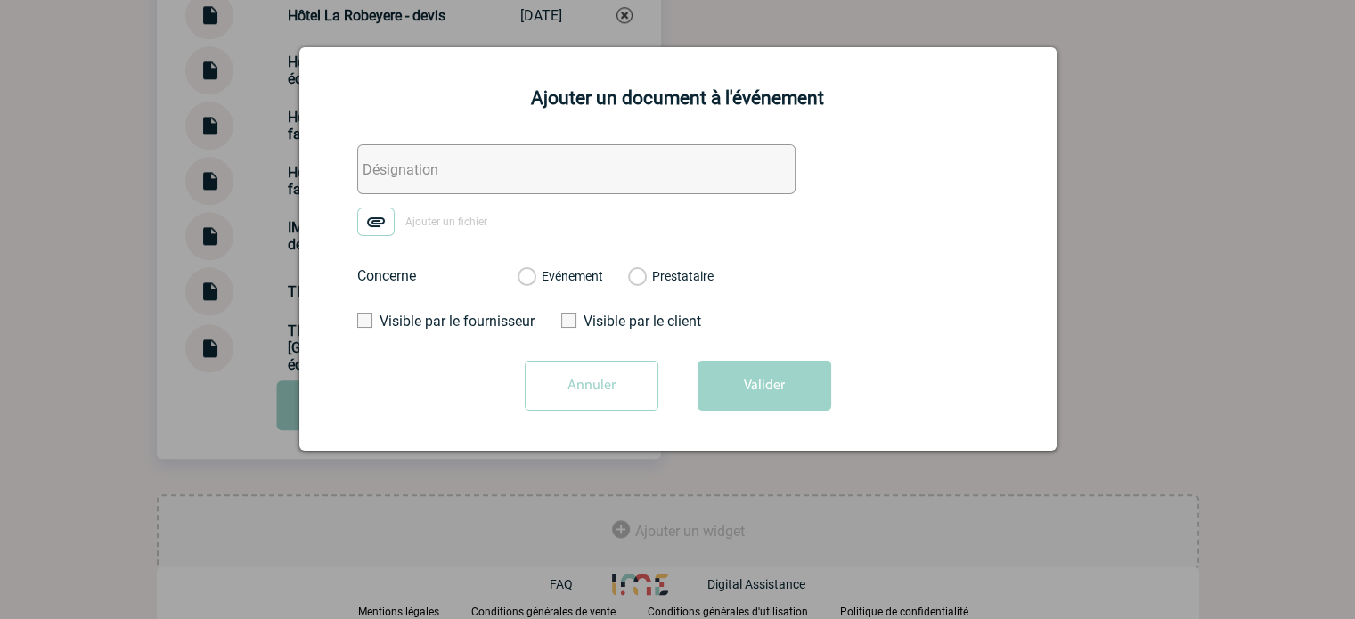
click at [414, 188] on input "text" at bounding box center [576, 169] width 438 height 50
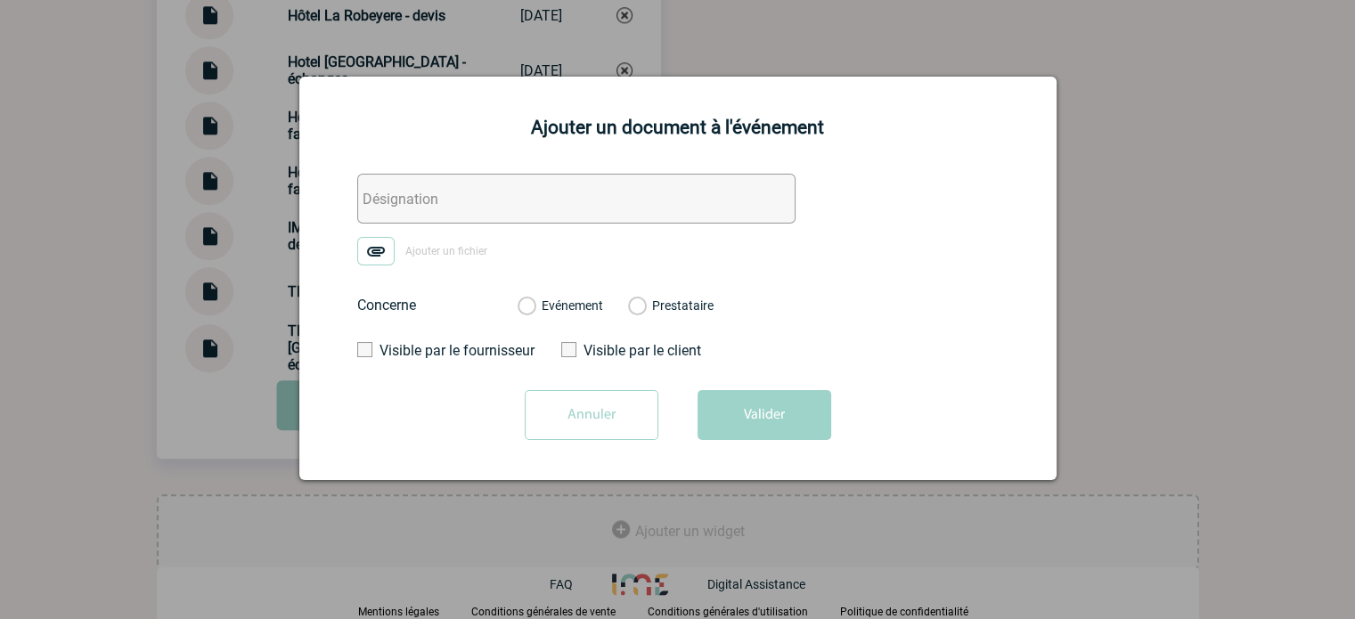
paste input "TEVA - échanges"
type input "TEVA - échanges"
click at [374, 245] on img at bounding box center [375, 251] width 37 height 29
click at [0, 0] on input "Ajouter un fichier" at bounding box center [0, 0] width 0 height 0
drag, startPoint x: 551, startPoint y: 298, endPoint x: 635, endPoint y: 338, distance: 93.3
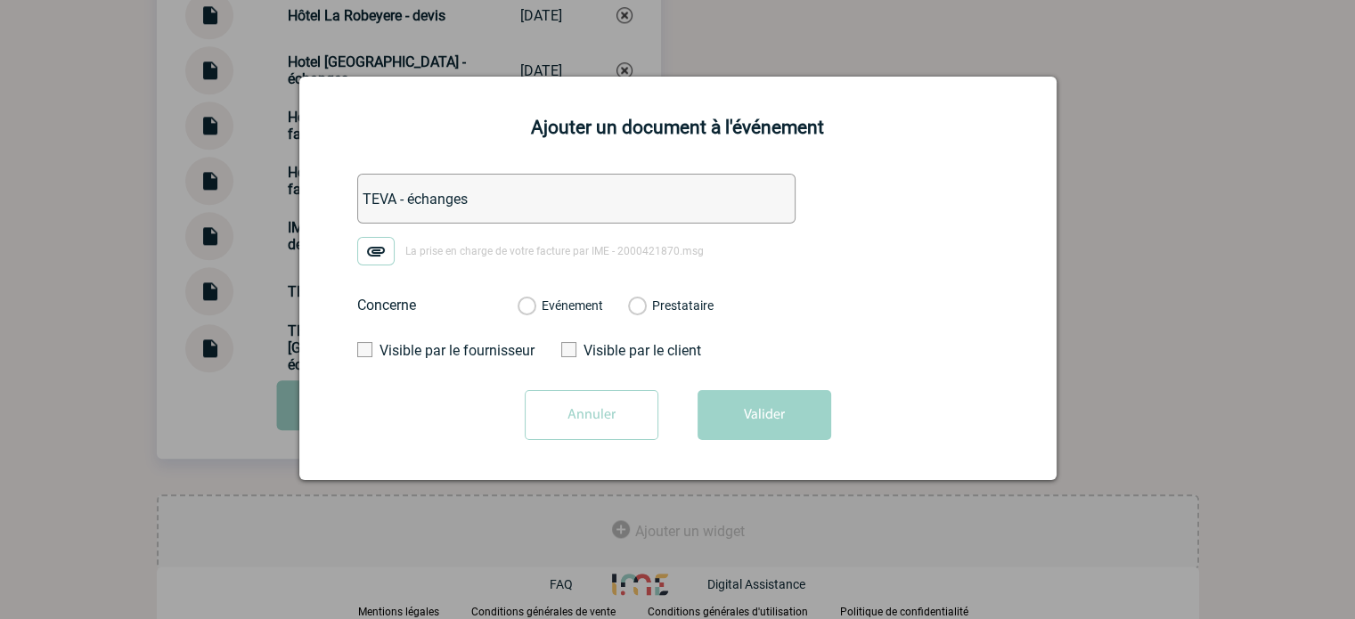
click at [551, 298] on div "Evénement" at bounding box center [561, 306] width 86 height 18
click at [539, 295] on div "Evénement Prestataire" at bounding box center [615, 305] width 225 height 46
click at [535, 299] on label "Evénement" at bounding box center [526, 306] width 17 height 16
click at [0, 0] on input "Evénement" at bounding box center [0, 0] width 0 height 0
click at [697, 375] on form "TEVA - échanges La prise en charge de votre facture par IME - 2000421870.msg Co…" at bounding box center [678, 314] width 713 height 280
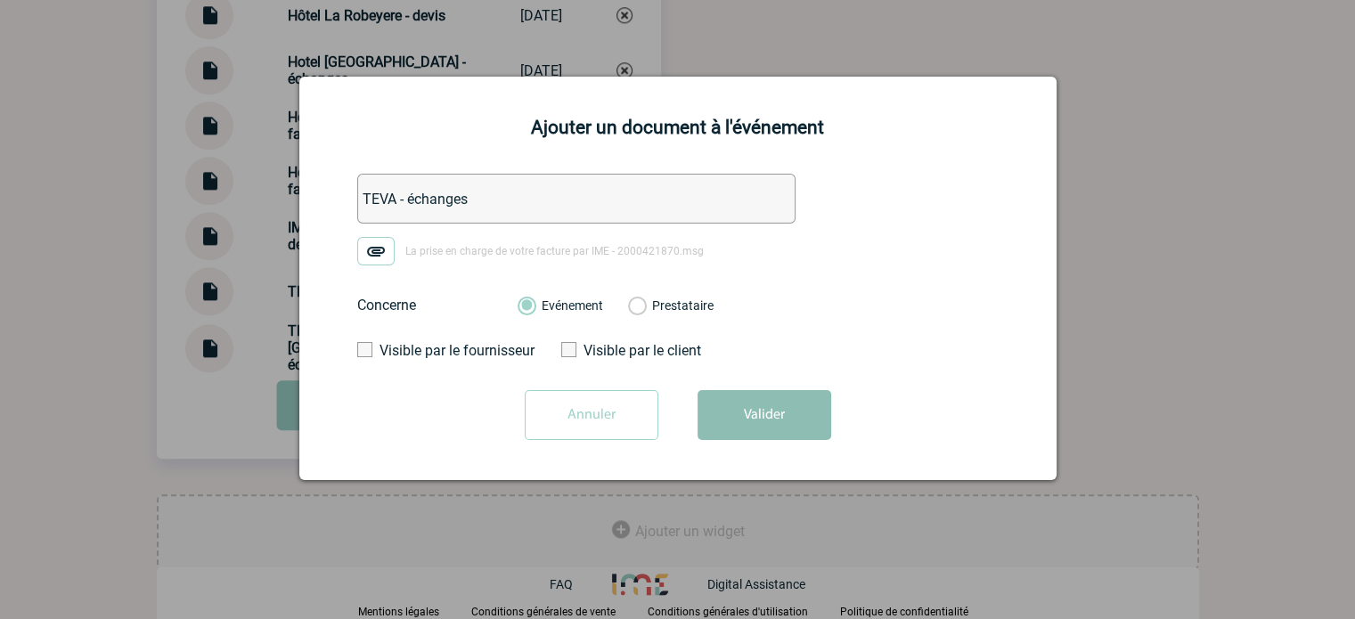
click at [711, 401] on button "Valider" at bounding box center [765, 415] width 134 height 50
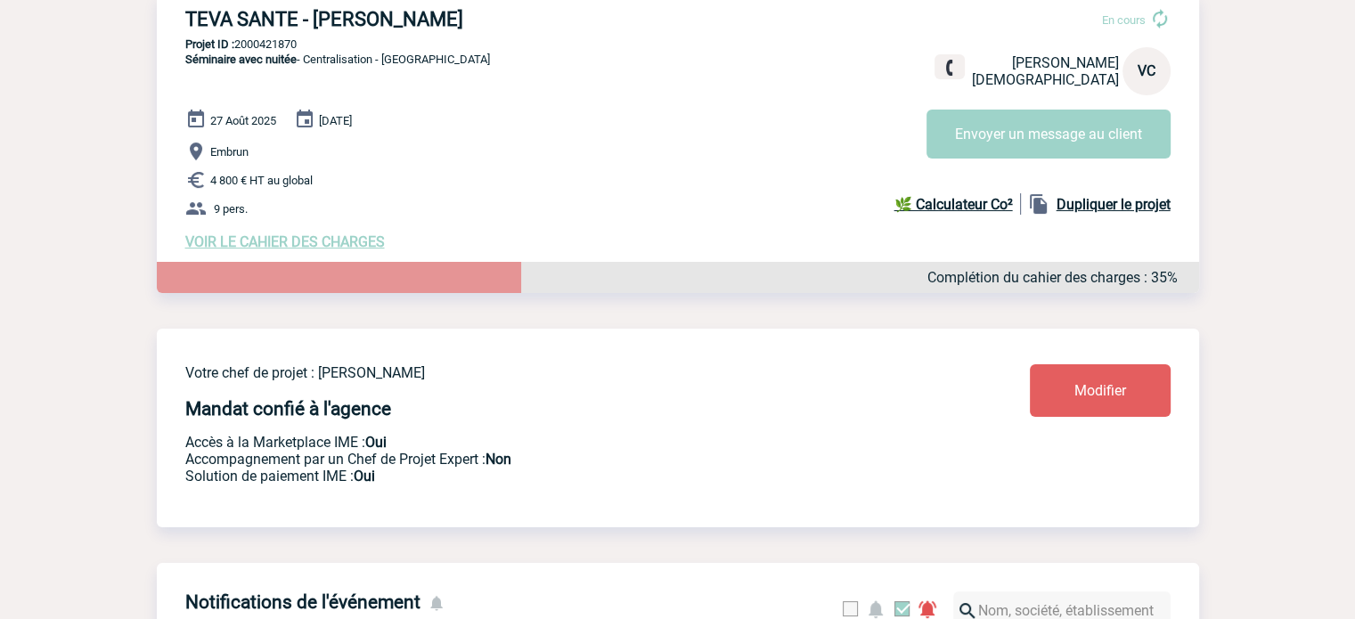
scroll to position [0, 0]
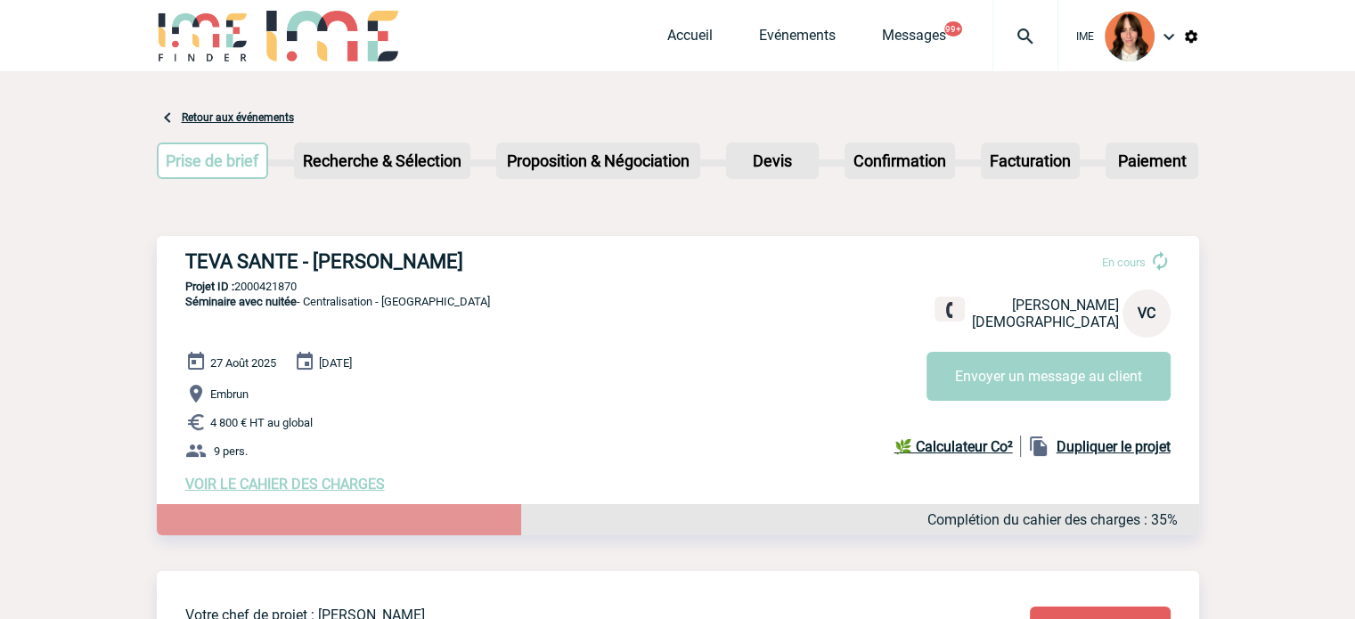
click at [1051, 12] on div at bounding box center [1026, 35] width 66 height 71
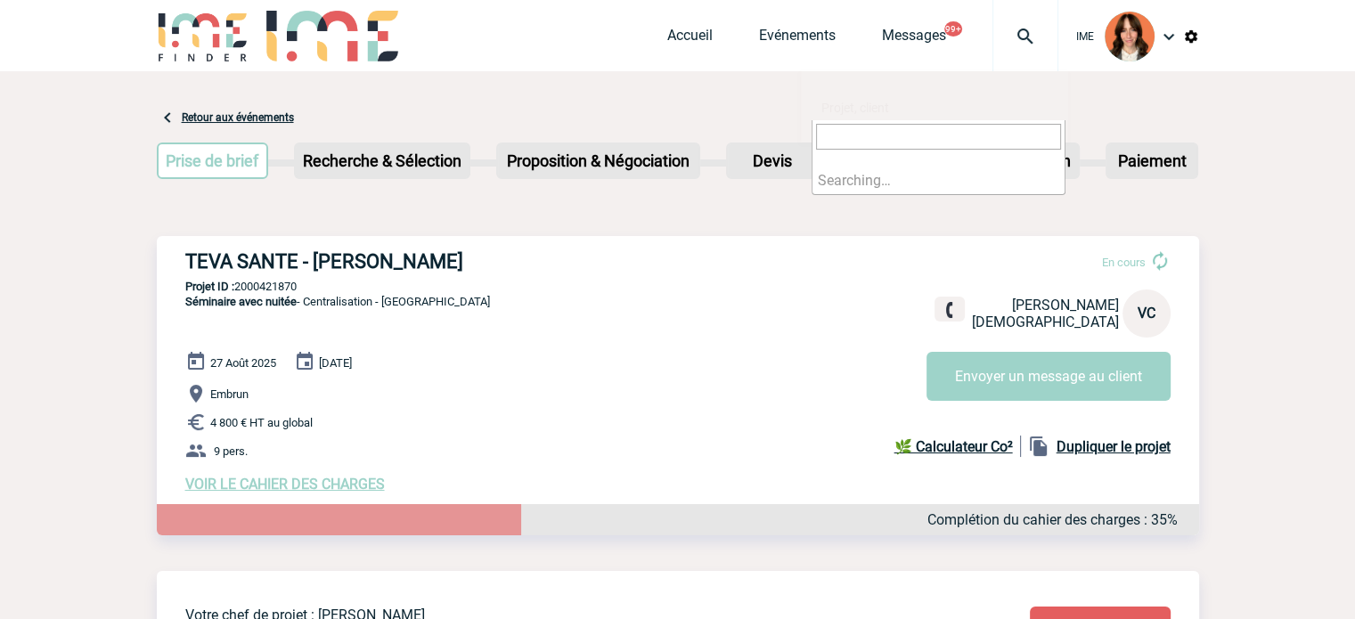
type input "2000421187"
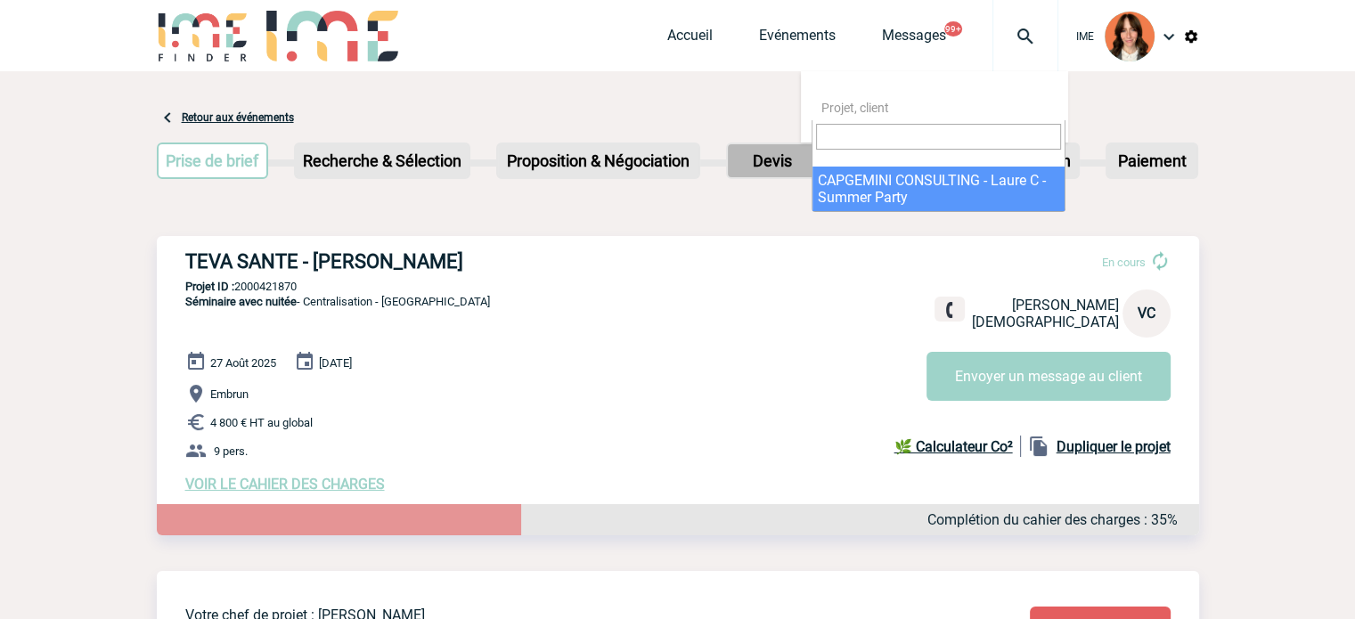
select select "20688"
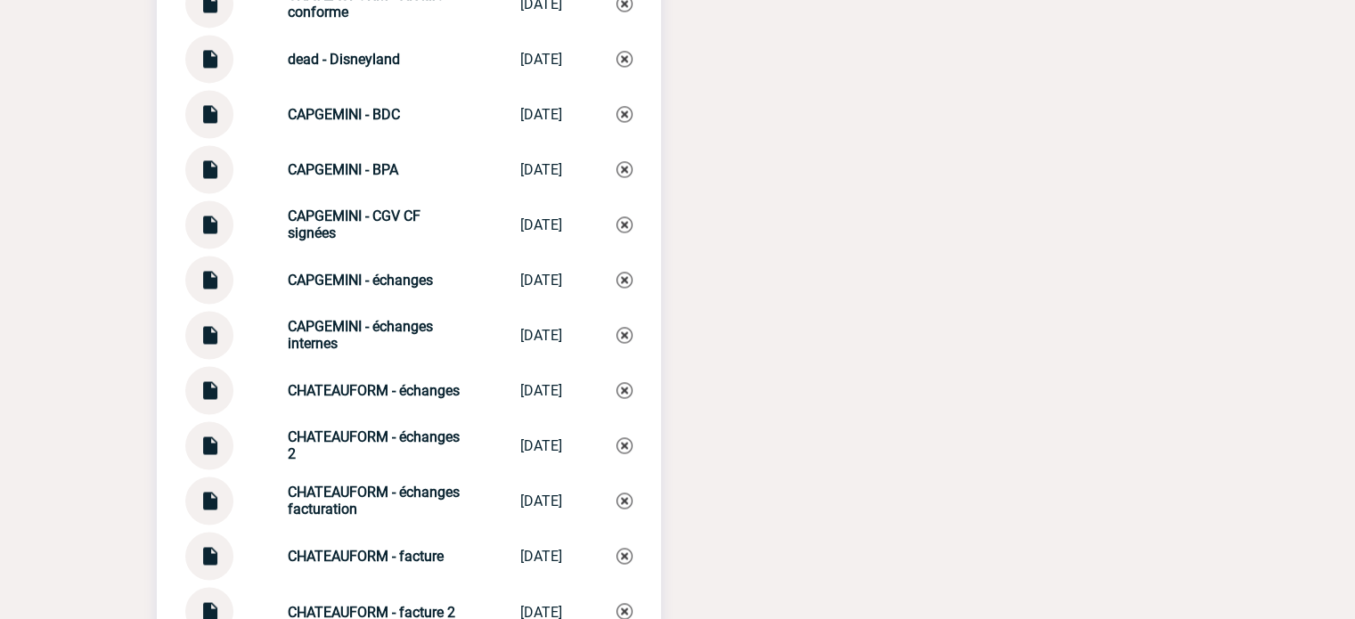
scroll to position [2762, 0]
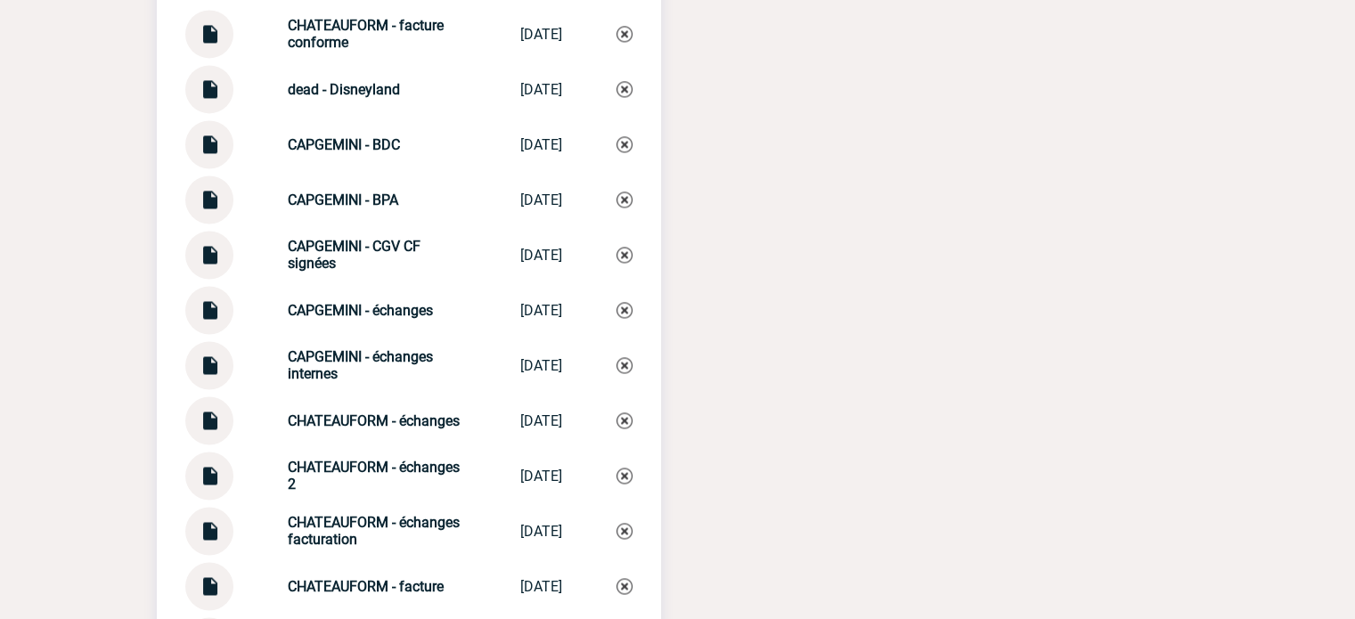
click at [222, 313] on div at bounding box center [209, 310] width 48 height 48
click at [210, 306] on img at bounding box center [209, 303] width 23 height 35
click at [214, 414] on img at bounding box center [209, 414] width 23 height 35
drag, startPoint x: 277, startPoint y: 311, endPoint x: 456, endPoint y: 303, distance: 179.3
click at [456, 303] on div "CAPGEMINI - échanges CAPGEMINI - éc... [DATE]" at bounding box center [408, 310] width 447 height 48
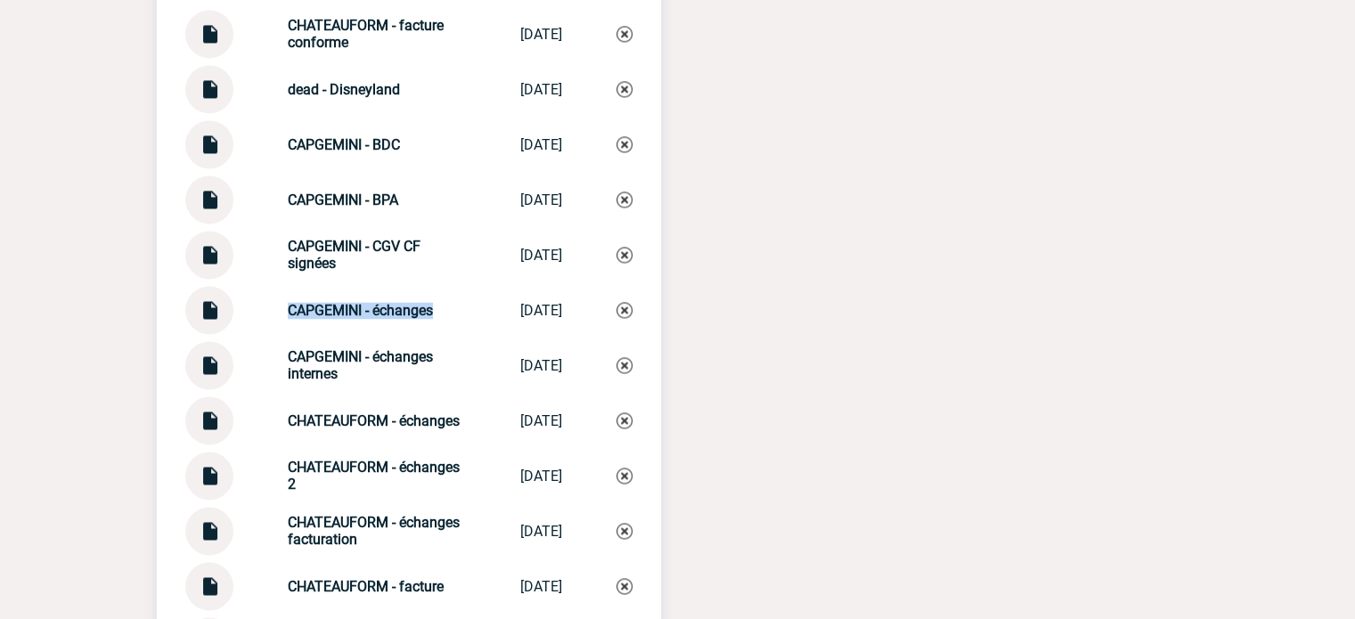
copy strong "CAPGEMINI - échanges"
drag, startPoint x: 278, startPoint y: 519, endPoint x: 363, endPoint y: 538, distance: 86.7
click at [363, 538] on div "CHATEAUFORM - échanges facturation CHATEAUFORM - �... [DATE]" at bounding box center [408, 531] width 447 height 48
copy strong "CHATEAUFORM - échanges facturation"
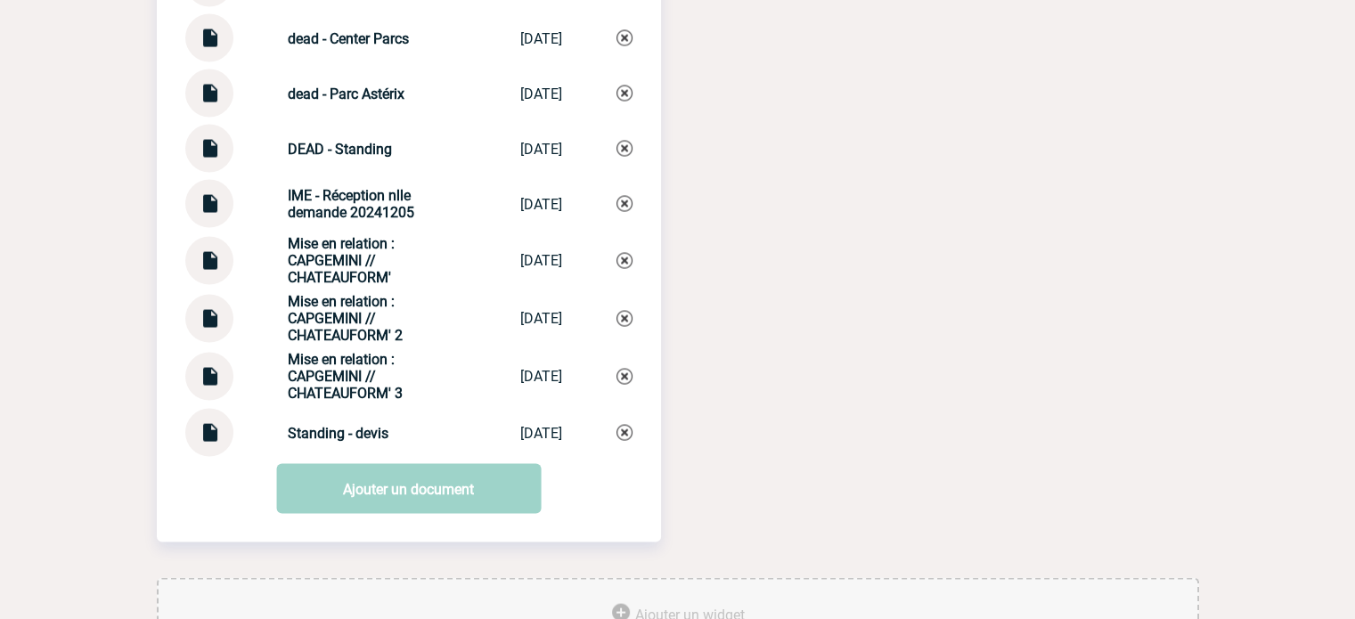
scroll to position [3501, 0]
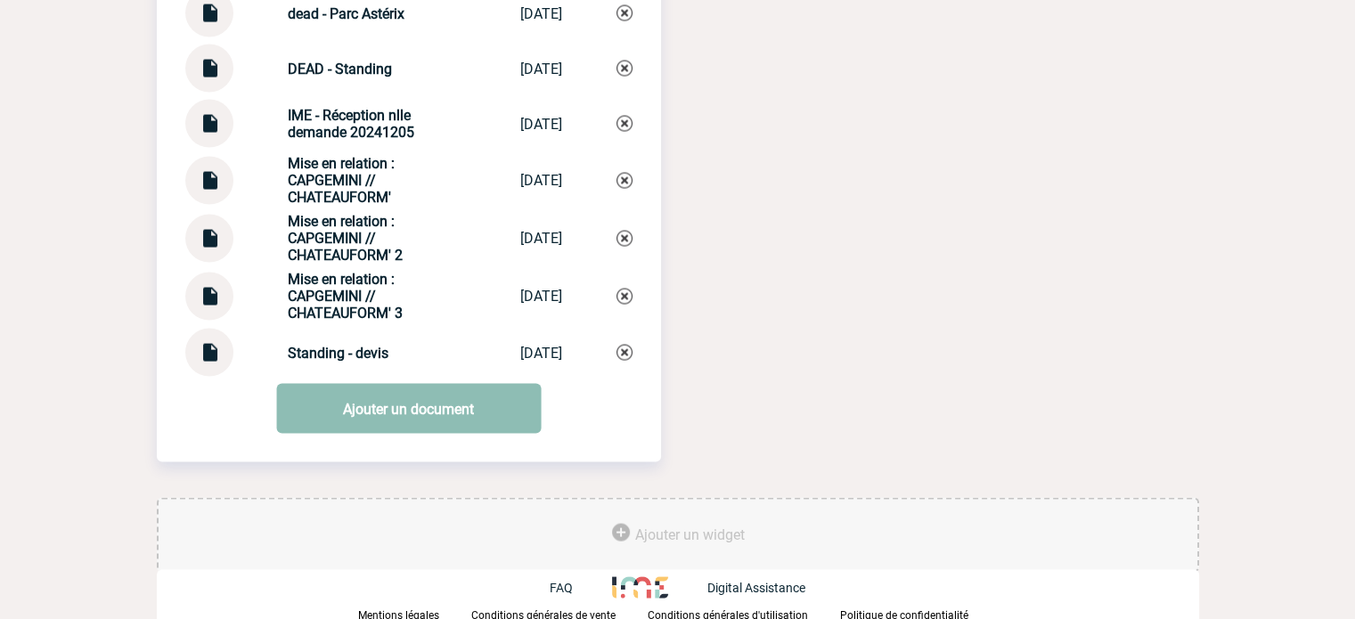
click at [372, 414] on link "Ajouter un document" at bounding box center [408, 409] width 265 height 50
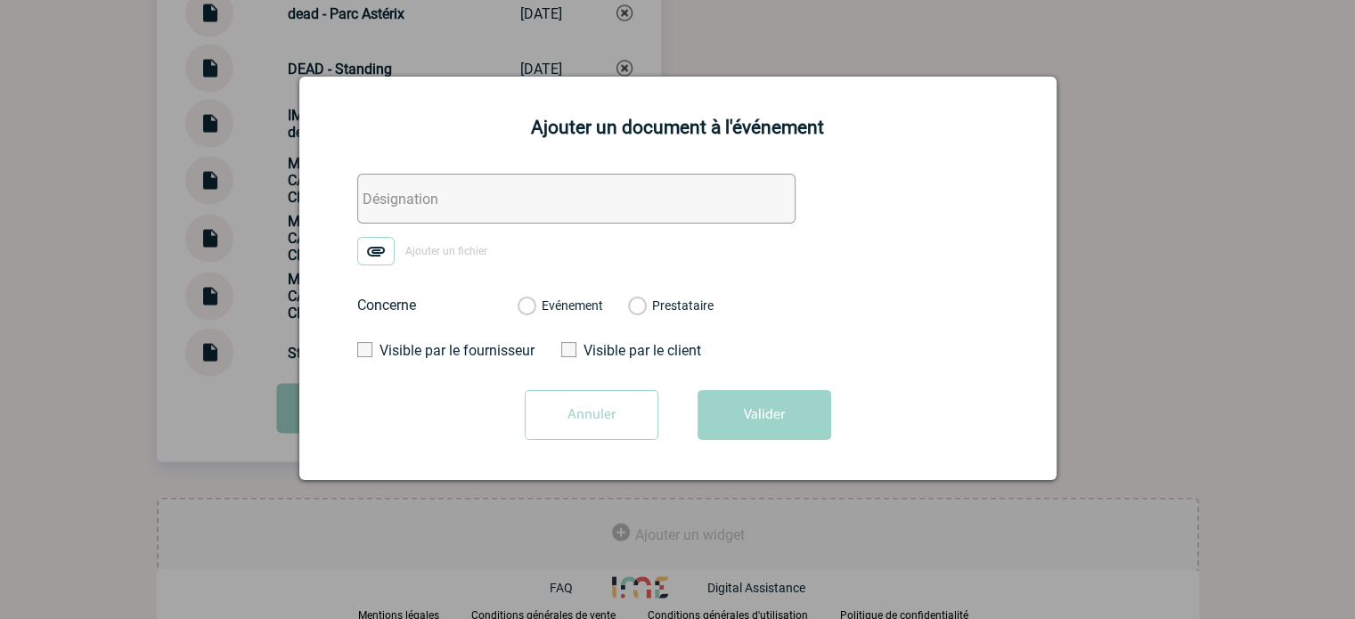
click at [490, 198] on input "text" at bounding box center [576, 199] width 438 height 50
paste input "CHATEAUFORM - échanges facturation"
type input "CHATEAUFORM - échanges facturation 2"
click at [383, 242] on img at bounding box center [375, 251] width 37 height 29
click at [0, 0] on input "Ajouter un fichier" at bounding box center [0, 0] width 0 height 0
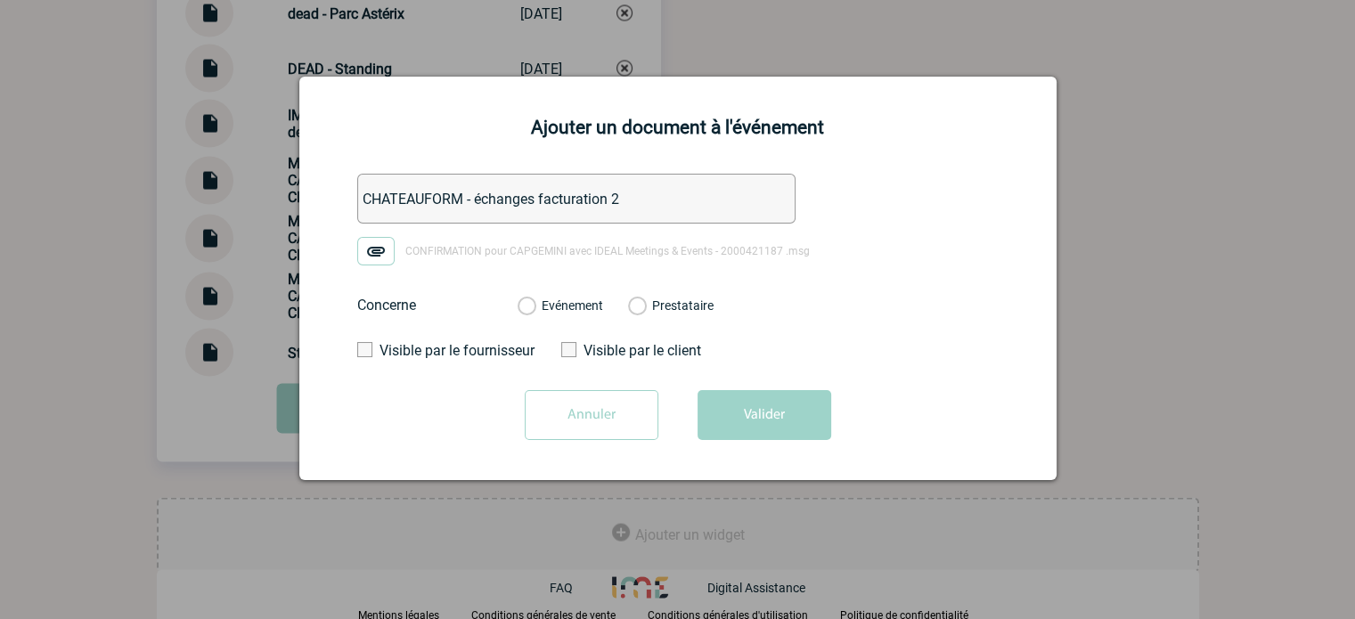
click at [535, 304] on label "Evénement" at bounding box center [526, 306] width 17 height 16
click at [0, 0] on input "Evénement" at bounding box center [0, 0] width 0 height 0
click at [756, 408] on button "Valider" at bounding box center [765, 415] width 134 height 50
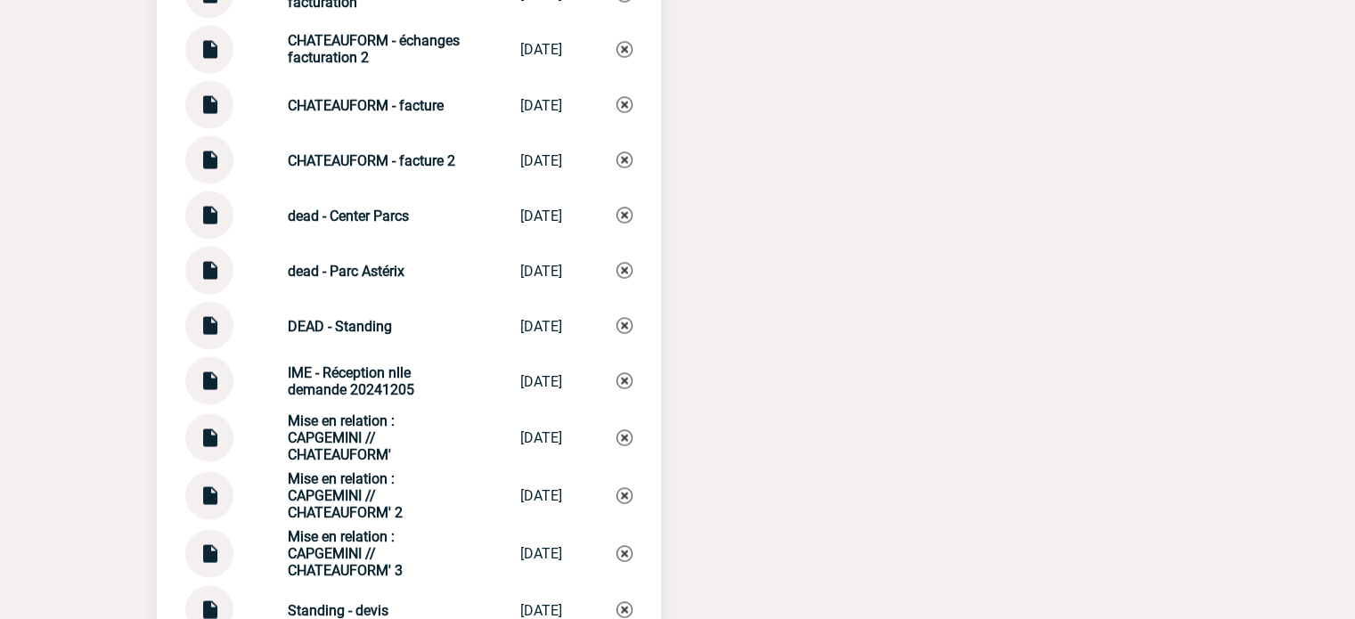
scroll to position [3055, 0]
